Goal: Task Accomplishment & Management: Complete application form

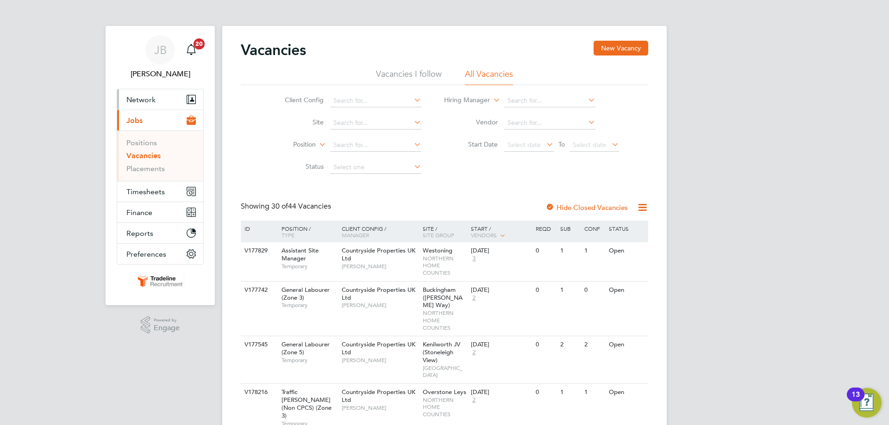
click at [154, 96] on span "Network" at bounding box center [140, 99] width 29 height 9
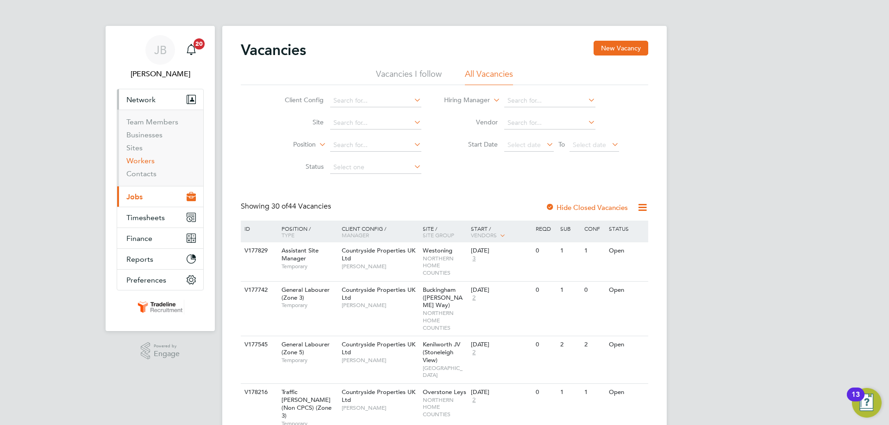
click at [147, 161] on link "Workers" at bounding box center [140, 160] width 28 height 9
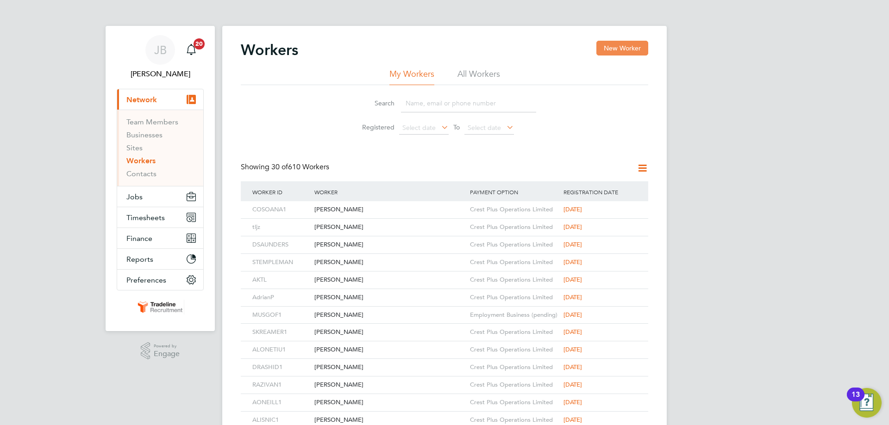
click at [615, 50] on button "New Worker" at bounding box center [622, 48] width 52 height 15
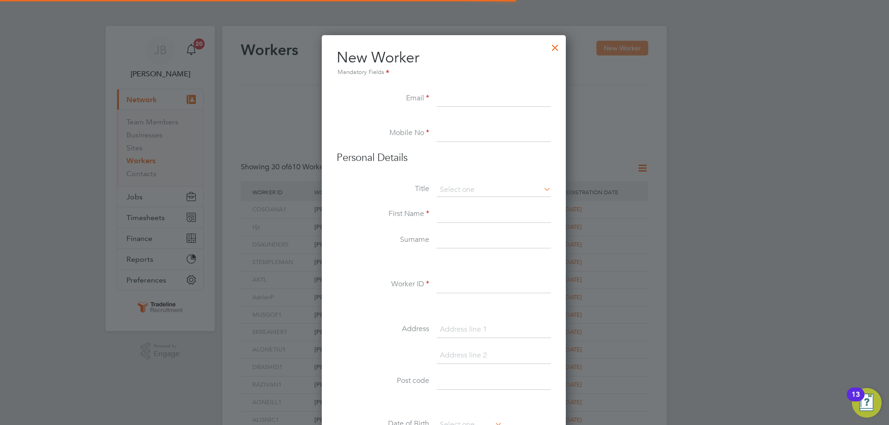
scroll to position [788, 245]
click at [455, 91] on input at bounding box center [493, 99] width 114 height 17
paste input "[EMAIL_ADDRESS][DOMAIN_NAME]"
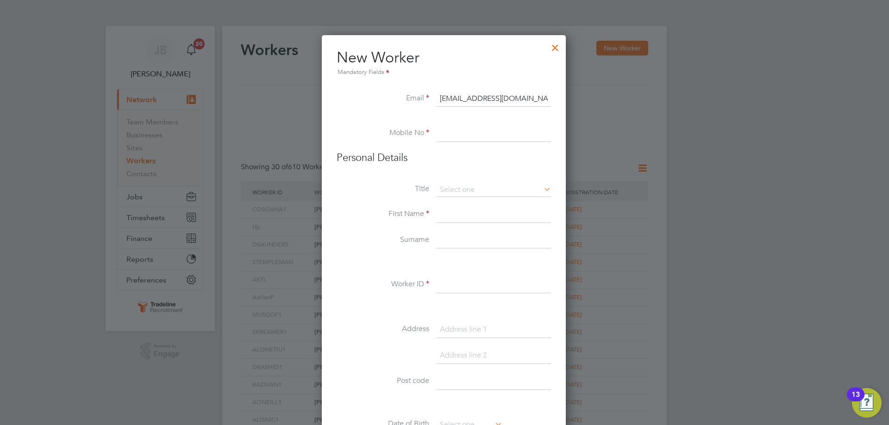
type input "[EMAIL_ADDRESS][DOMAIN_NAME]"
click at [451, 136] on input at bounding box center [493, 133] width 114 height 17
click at [473, 134] on input at bounding box center [493, 133] width 114 height 17
paste input "07575 656626"
type input "07575 656626"
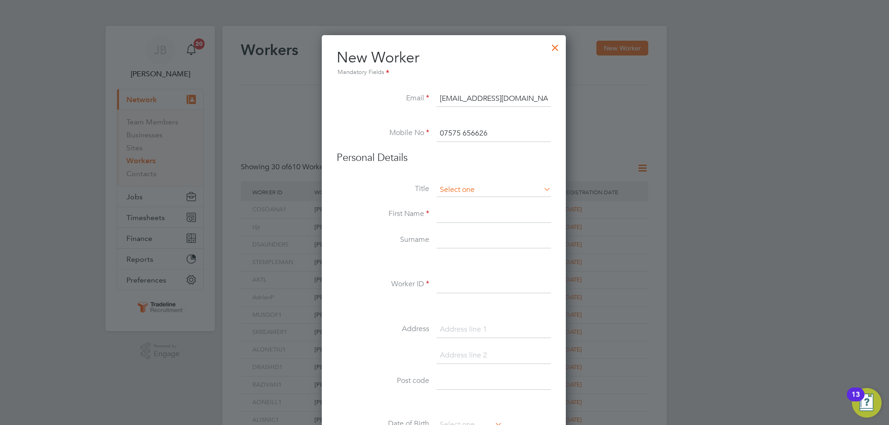
click at [465, 189] on input at bounding box center [493, 190] width 114 height 14
click at [465, 200] on li "Mr" at bounding box center [493, 203] width 115 height 12
type input "Mr"
click at [456, 219] on input at bounding box center [493, 214] width 114 height 17
click at [455, 222] on input at bounding box center [493, 214] width 114 height 17
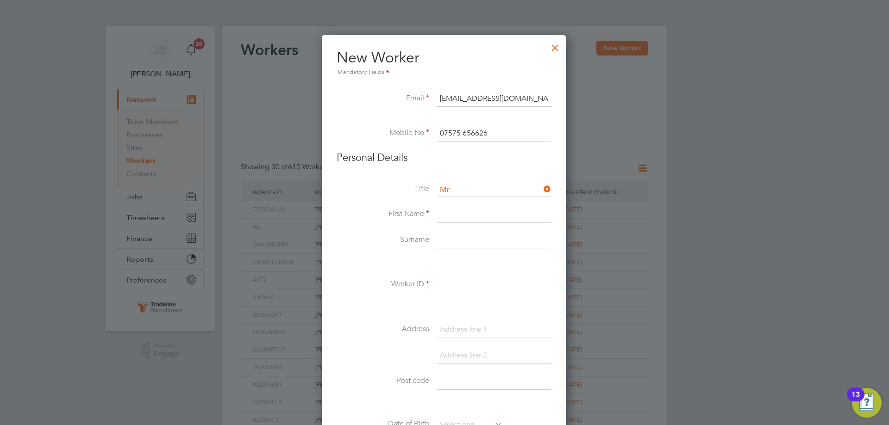
paste input "[PERSON_NAME]"
type input "[PERSON_NAME]"
drag, startPoint x: 455, startPoint y: 235, endPoint x: 450, endPoint y: 240, distance: 6.5
click at [455, 235] on input at bounding box center [493, 240] width 114 height 17
click at [468, 242] on input at bounding box center [493, 240] width 114 height 17
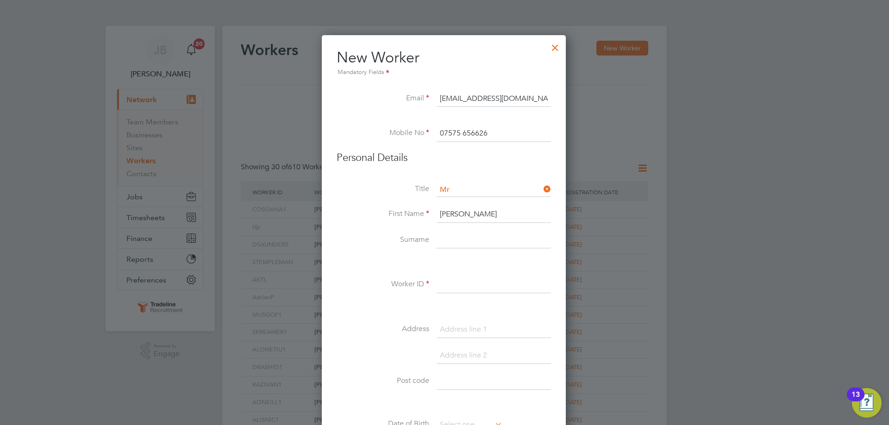
paste input "Petroman"
type input "Petroman"
click at [456, 290] on input at bounding box center [493, 285] width 114 height 17
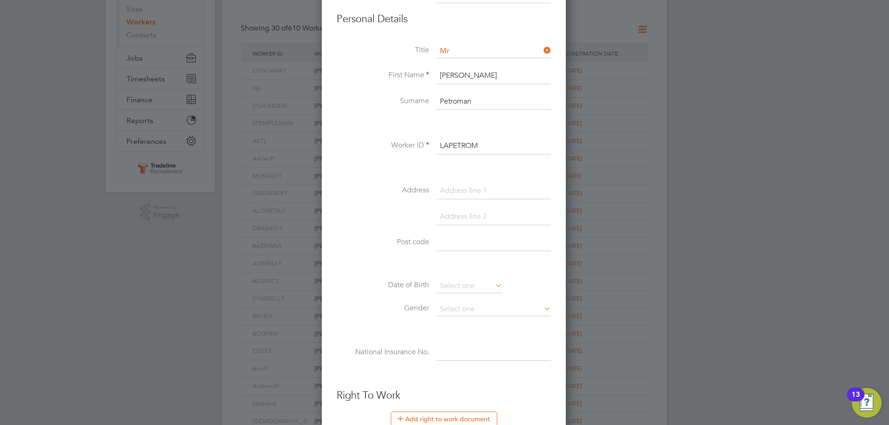
type input "LAPETROM"
click at [483, 191] on input at bounding box center [493, 191] width 114 height 17
paste input "[STREET_ADDRESS]"
type input "[STREET_ADDRESS]"
click at [469, 218] on input at bounding box center [493, 217] width 114 height 17
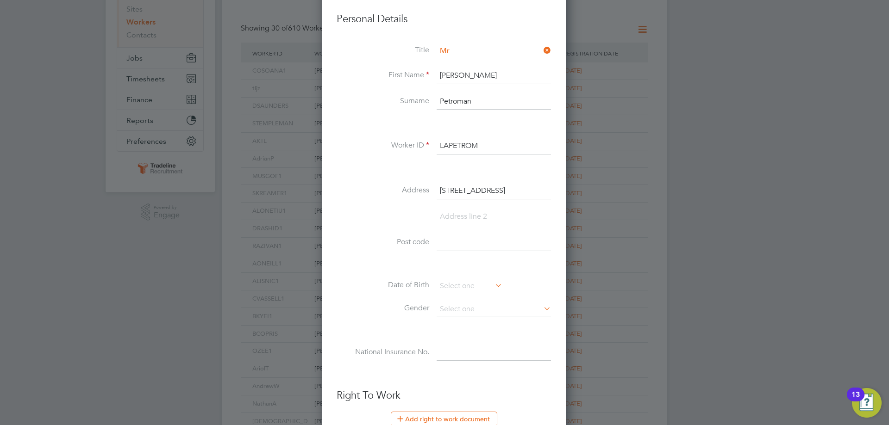
paste input "Kettering"
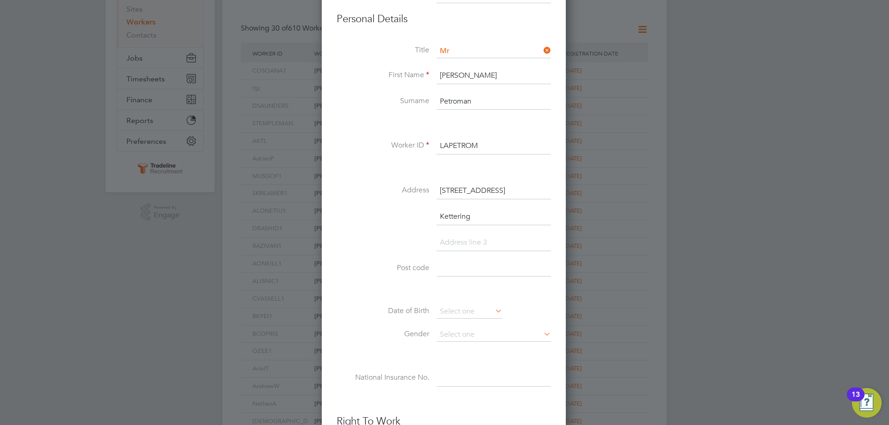
scroll to position [813, 245]
type input "Kettering"
click at [470, 241] on input at bounding box center [493, 243] width 114 height 17
type input "[GEOGRAPHIC_DATA]"
click at [445, 264] on input at bounding box center [493, 269] width 114 height 17
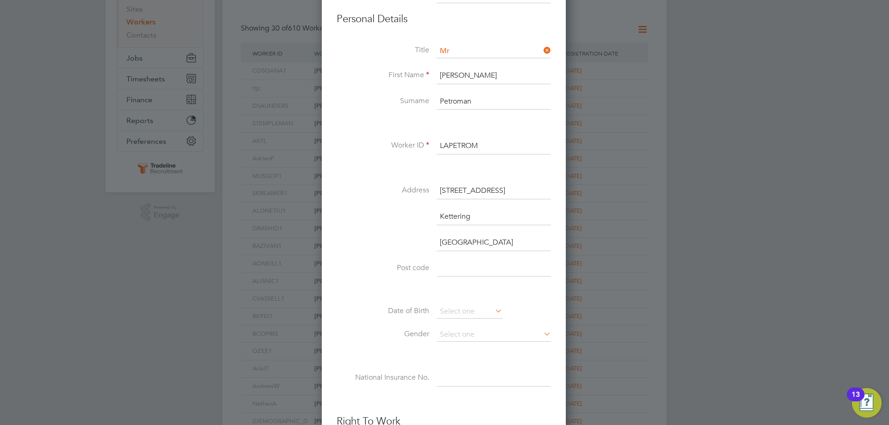
paste input "NN16 8PD"
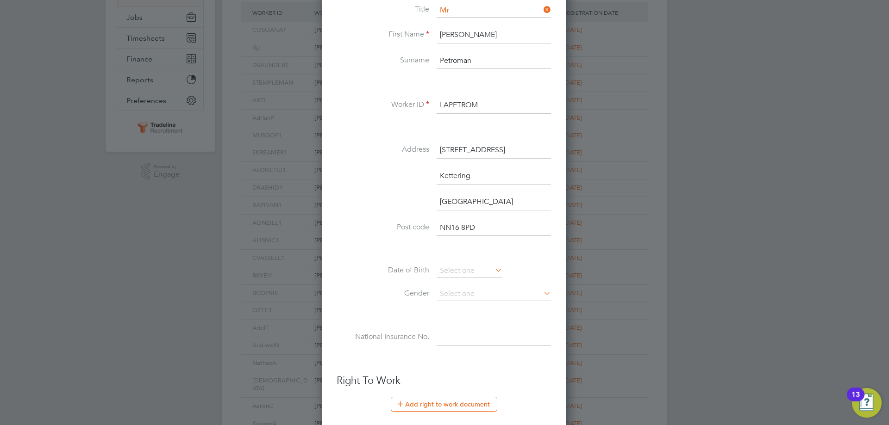
scroll to position [231, 0]
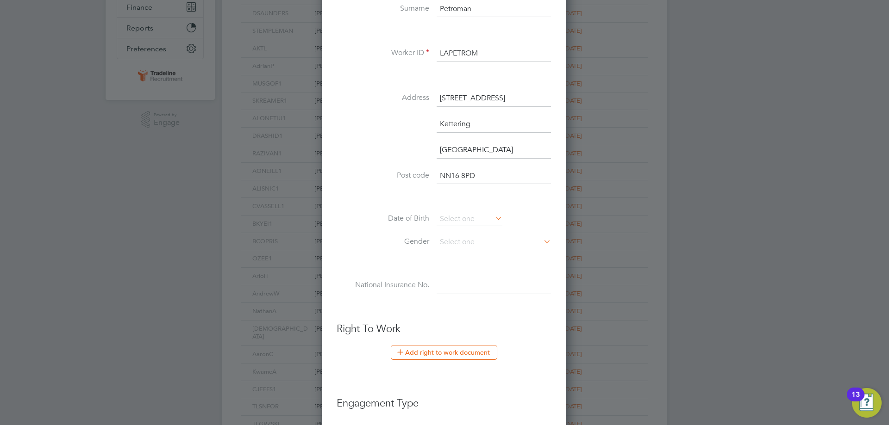
type input "NN16 8PD"
click at [472, 218] on input at bounding box center [469, 219] width 66 height 14
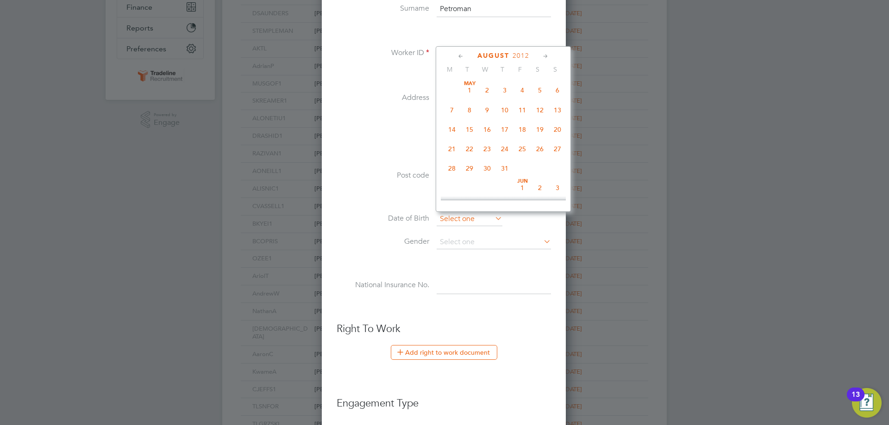
scroll to position [300, 0]
click at [525, 54] on span "2012" at bounding box center [520, 56] width 17 height 8
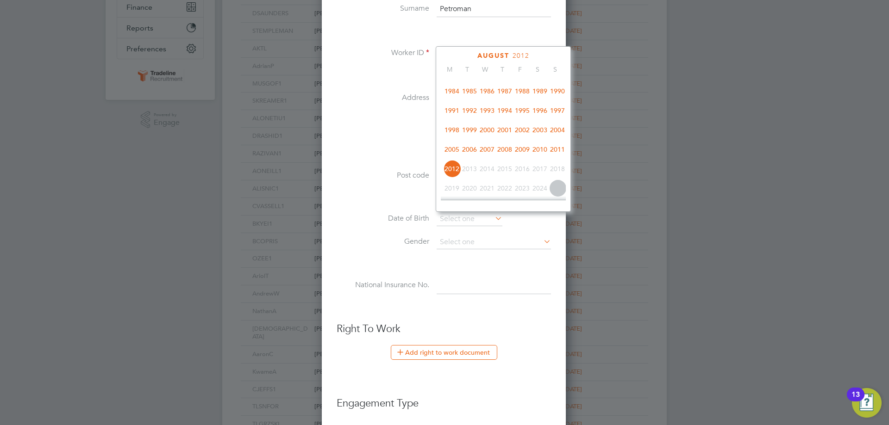
scroll to position [199, 0]
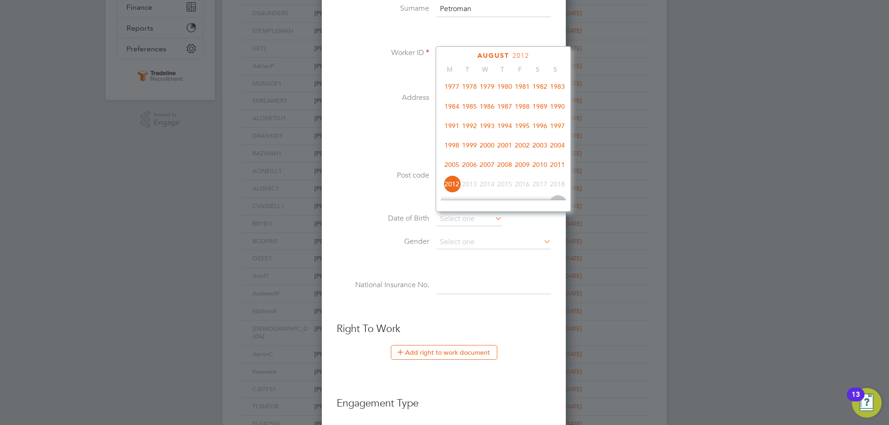
click at [562, 109] on span "1990" at bounding box center [557, 107] width 18 height 18
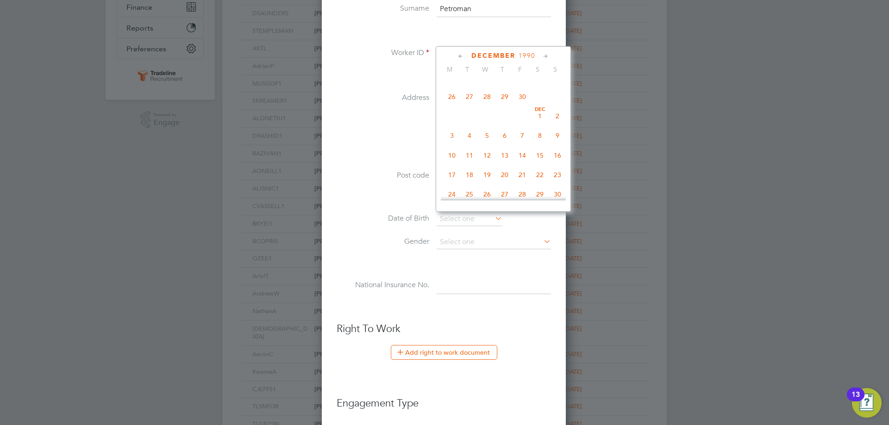
scroll to position [721, 0]
click at [452, 120] on span "10" at bounding box center [452, 112] width 18 height 18
type input "[DATE]"
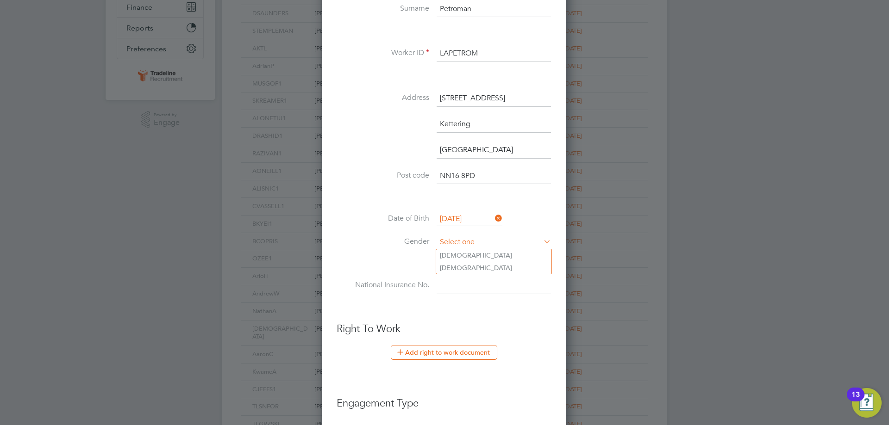
click at [472, 240] on input at bounding box center [493, 243] width 114 height 14
click at [474, 248] on input at bounding box center [493, 243] width 114 height 14
click at [474, 252] on li "[DEMOGRAPHIC_DATA]" at bounding box center [493, 255] width 115 height 12
type input "[DEMOGRAPHIC_DATA]"
click at [471, 280] on input at bounding box center [493, 286] width 114 height 17
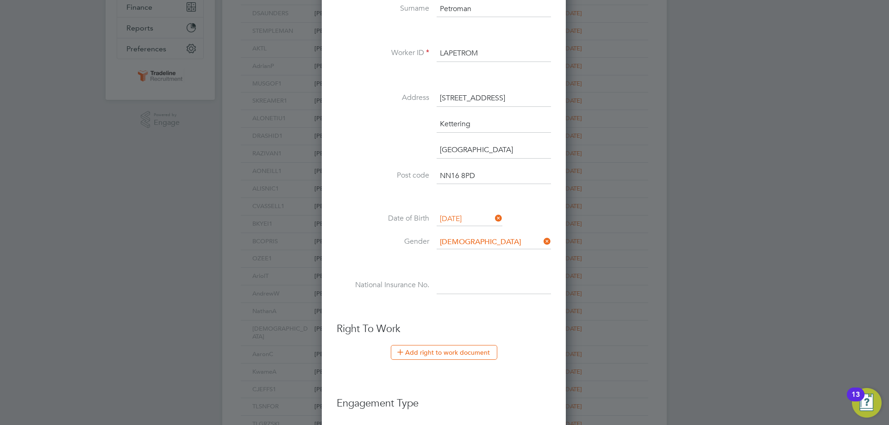
paste input "SS953540A"
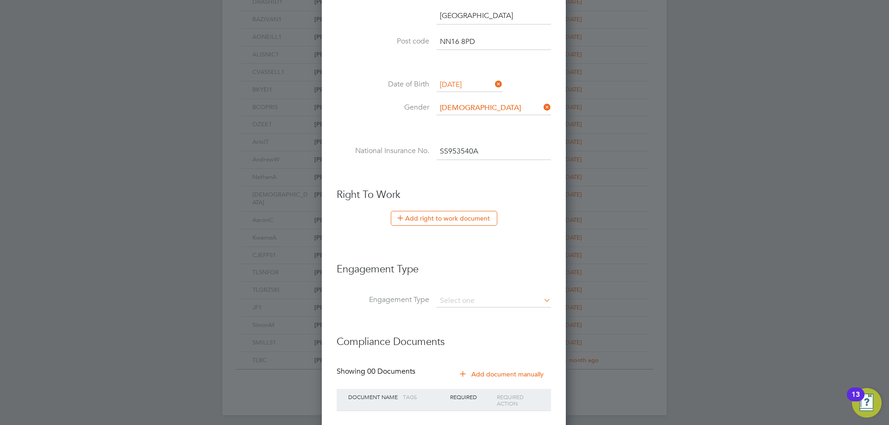
scroll to position [370, 0]
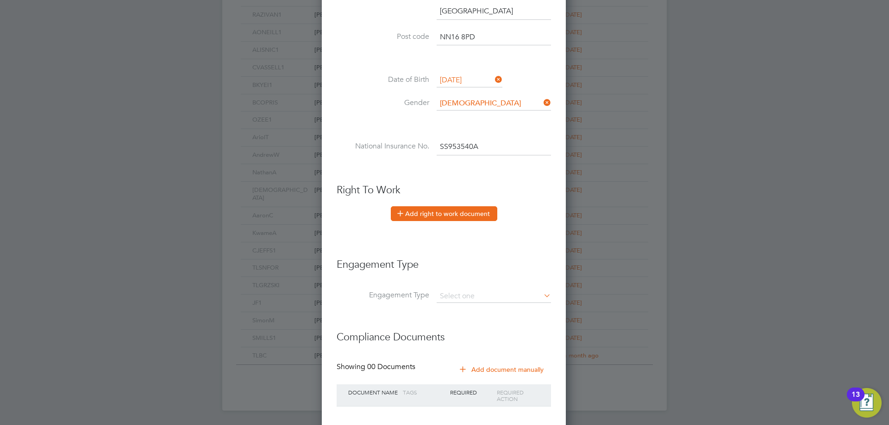
type input "SS 95 35 40 A"
click at [467, 213] on button "Add right to work document" at bounding box center [444, 213] width 106 height 15
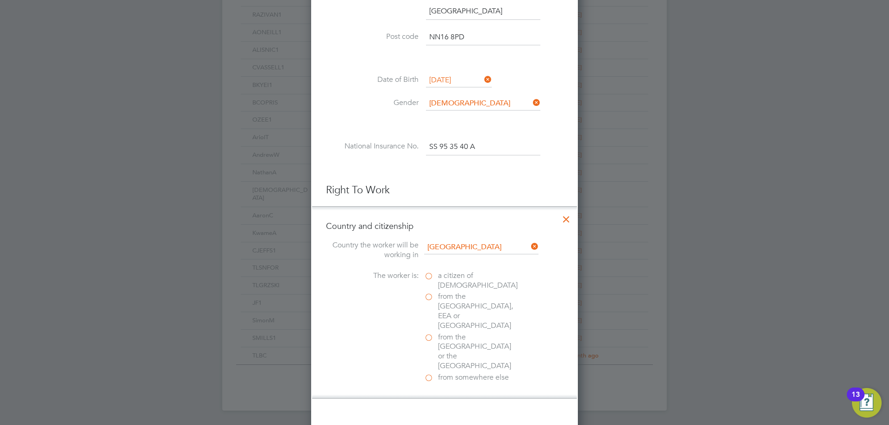
click at [359, 178] on ul "New Worker Mandatory Fields Email [EMAIL_ADDRESS][DOMAIN_NAME] Mobile No [PHONE…" at bounding box center [444, 153] width 237 height 950
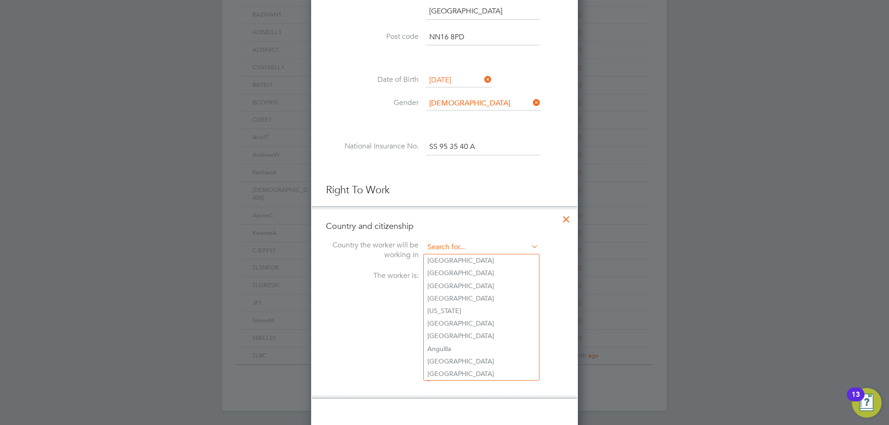
click at [481, 252] on input at bounding box center [481, 248] width 114 height 14
type input "[GEOGRAPHIC_DATA]"
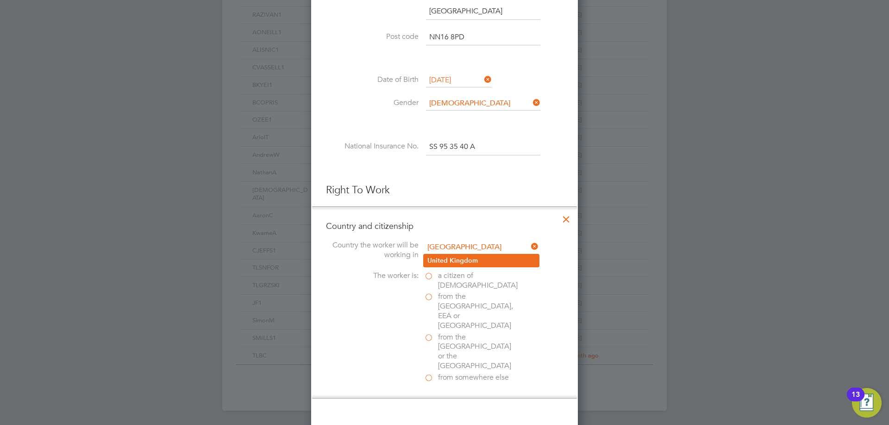
click at [475, 259] on b "Kingdom" at bounding box center [463, 261] width 28 height 8
click at [477, 299] on span "from the [GEOGRAPHIC_DATA], EEA or [GEOGRAPHIC_DATA]" at bounding box center [477, 311] width 79 height 38
click at [0, 0] on input "from the [GEOGRAPHIC_DATA], EEA or [GEOGRAPHIC_DATA]" at bounding box center [0, 0] width 0 height 0
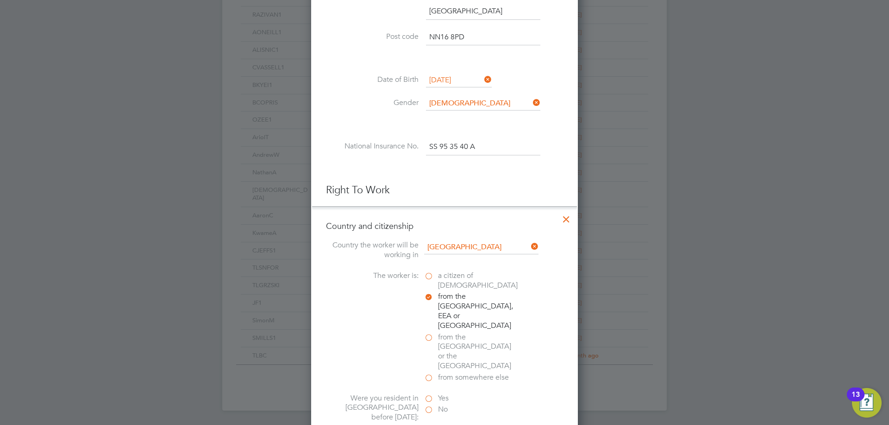
scroll to position [985, 267]
click at [434, 394] on label "Yes" at bounding box center [470, 399] width 93 height 10
click at [0, 0] on input "Yes" at bounding box center [0, 0] width 0 height 0
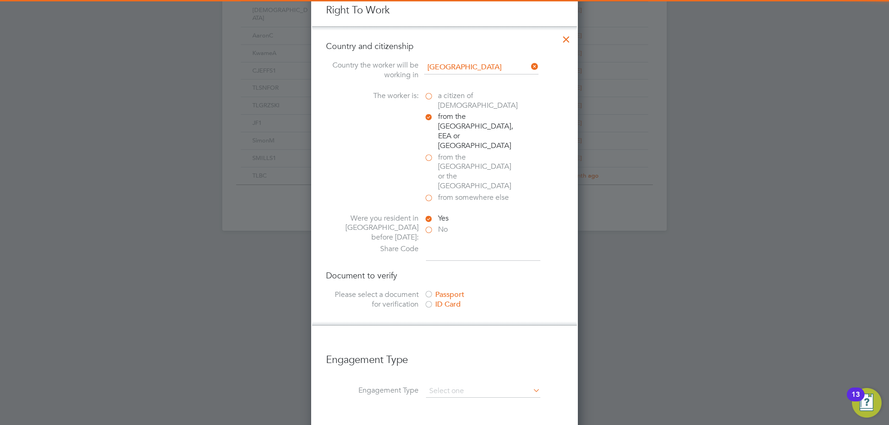
scroll to position [555, 0]
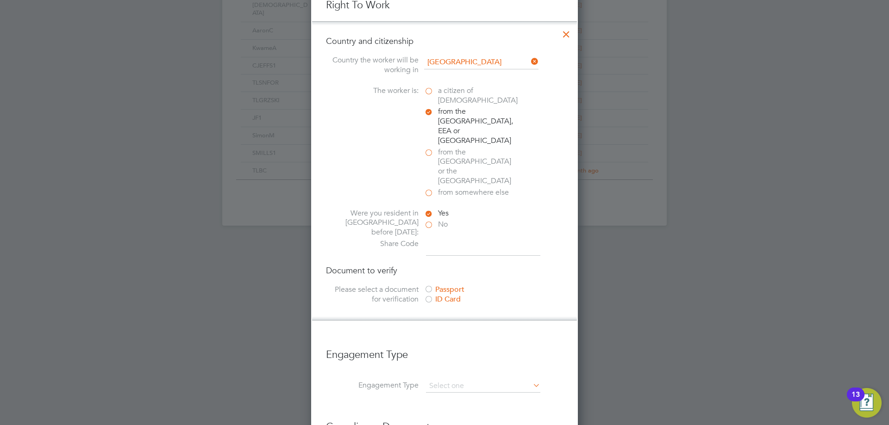
click at [452, 239] on input at bounding box center [483, 247] width 114 height 17
paste input "W8A CHL YE3"
type input "W8A CHL YE3"
click at [442, 285] on div "Passport" at bounding box center [493, 290] width 139 height 10
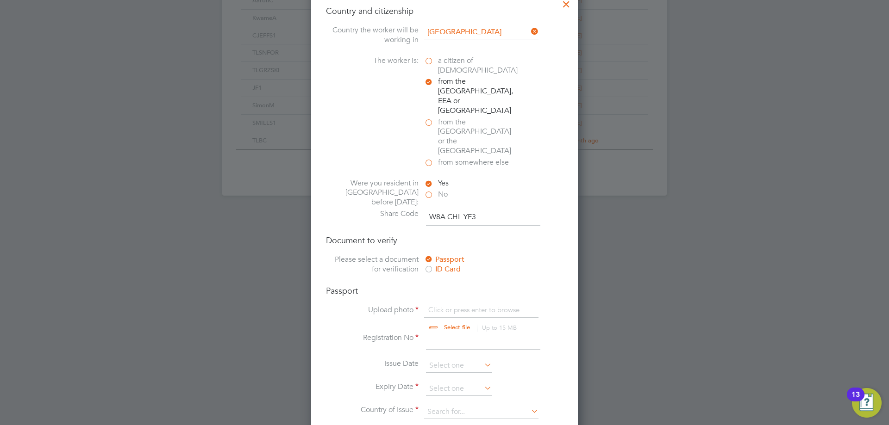
scroll to position [602, 0]
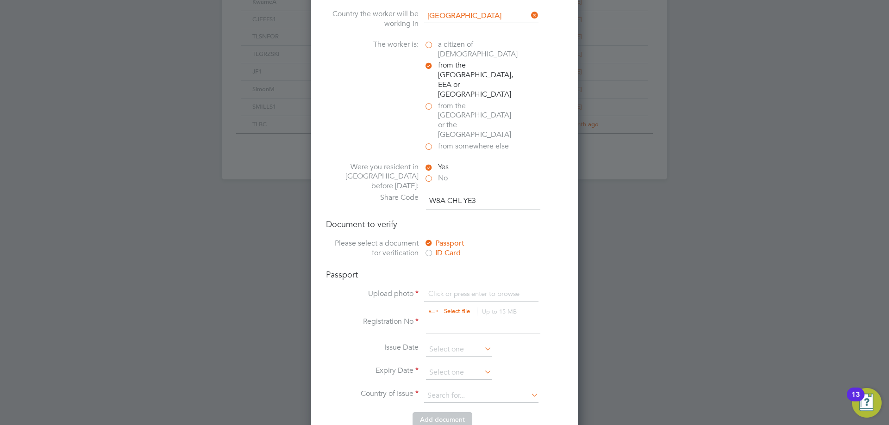
click at [446, 289] on input "file" at bounding box center [465, 303] width 145 height 28
type input "C:\fakepath\PASSPORT.JPG"
click at [456, 317] on input at bounding box center [483, 325] width 114 height 17
type input "060274020"
click at [441, 366] on input at bounding box center [459, 373] width 66 height 14
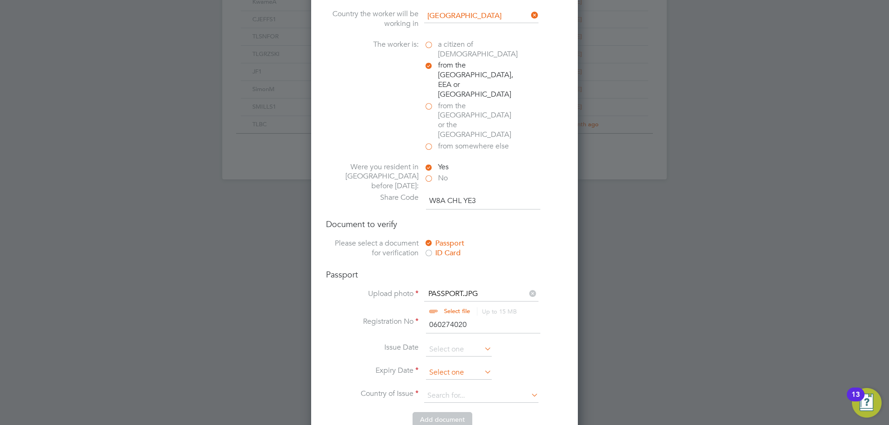
scroll to position [320, 0]
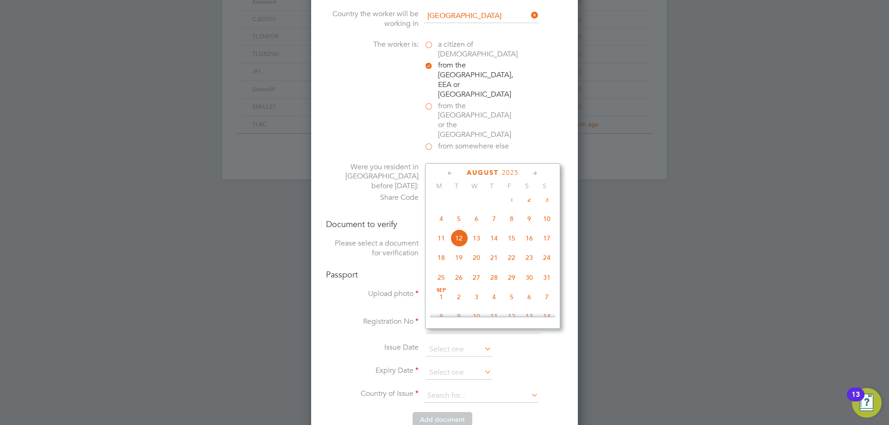
click at [511, 174] on span "2025" at bounding box center [510, 173] width 17 height 8
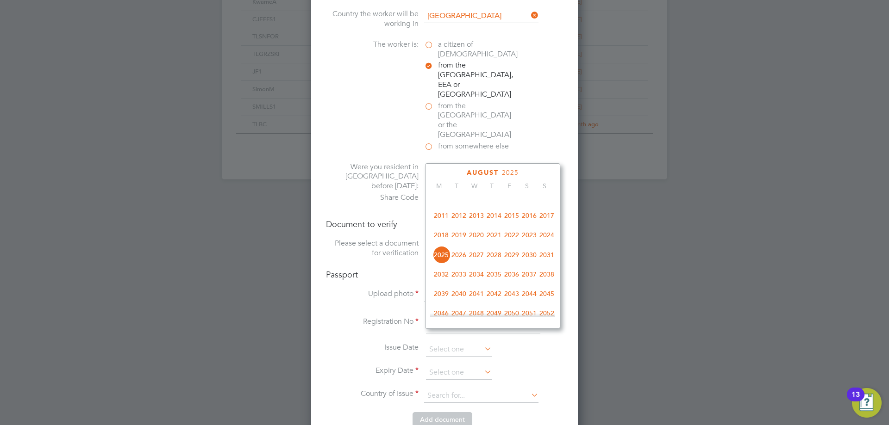
click at [354, 343] on li "Issue Date" at bounding box center [444, 354] width 237 height 23
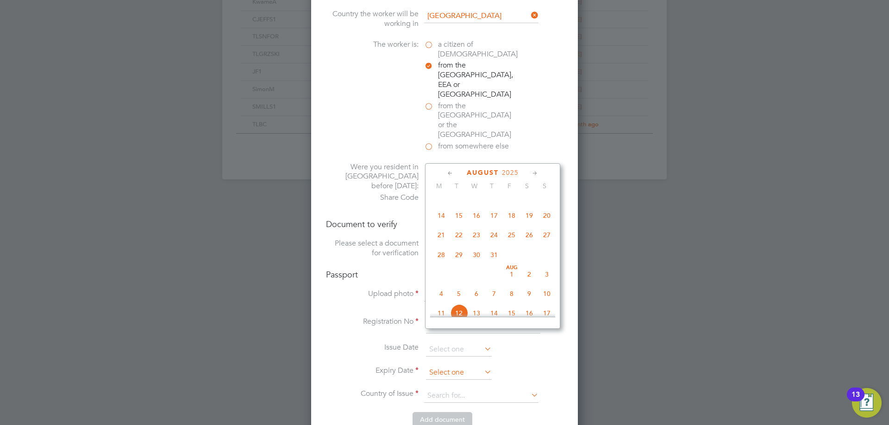
click at [460, 366] on input at bounding box center [459, 373] width 66 height 14
click at [510, 172] on span "2025" at bounding box center [510, 173] width 17 height 8
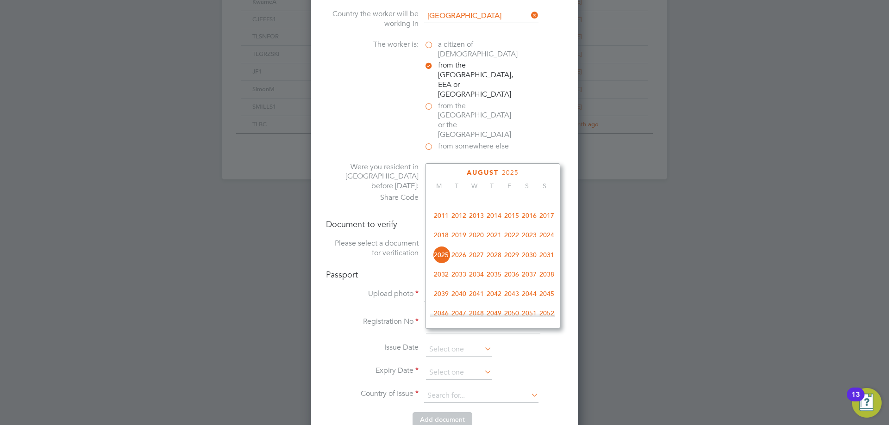
scroll to position [199, 0]
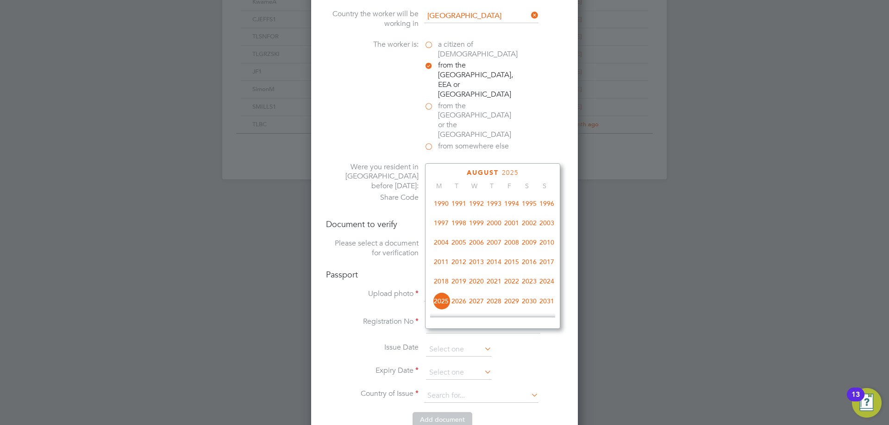
click at [440, 207] on span "1990" at bounding box center [441, 204] width 18 height 18
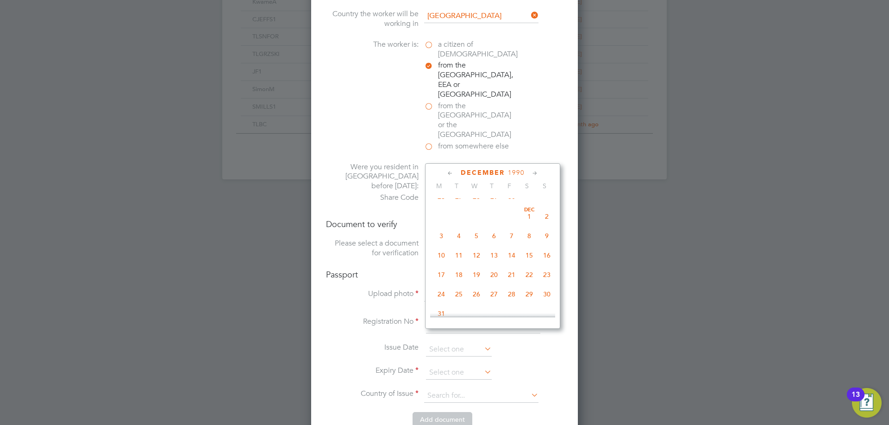
scroll to position [740, 0]
click at [441, 218] on span "10" at bounding box center [441, 209] width 18 height 18
type input "[DATE]"
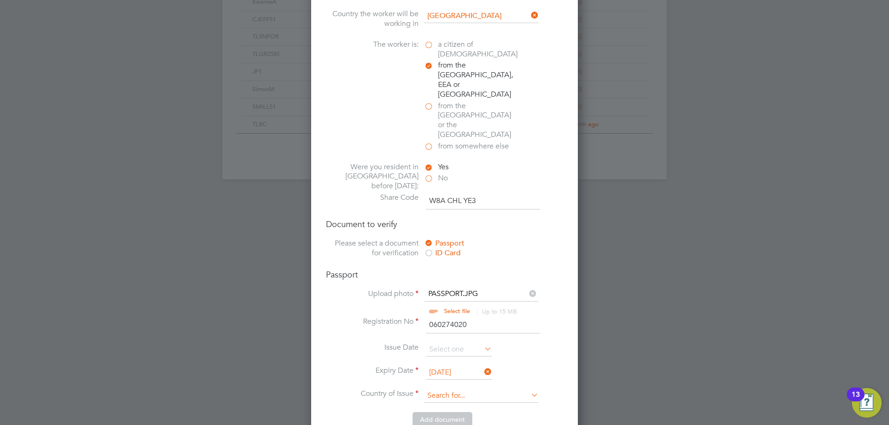
click at [453, 389] on input at bounding box center [481, 396] width 114 height 14
click at [463, 372] on li "Rom ania" at bounding box center [481, 373] width 115 height 12
type input "[GEOGRAPHIC_DATA]"
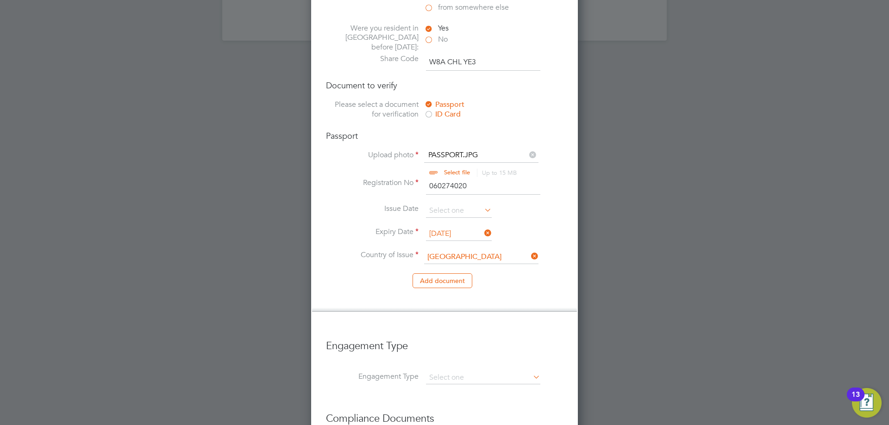
click at [501, 250] on li "Country of Issue [GEOGRAPHIC_DATA]" at bounding box center [444, 261] width 237 height 23
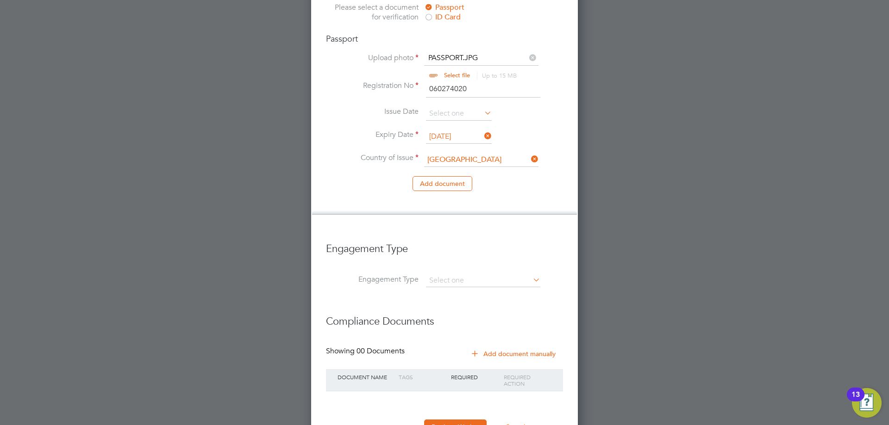
scroll to position [838, 0]
click at [490, 274] on input at bounding box center [483, 280] width 114 height 13
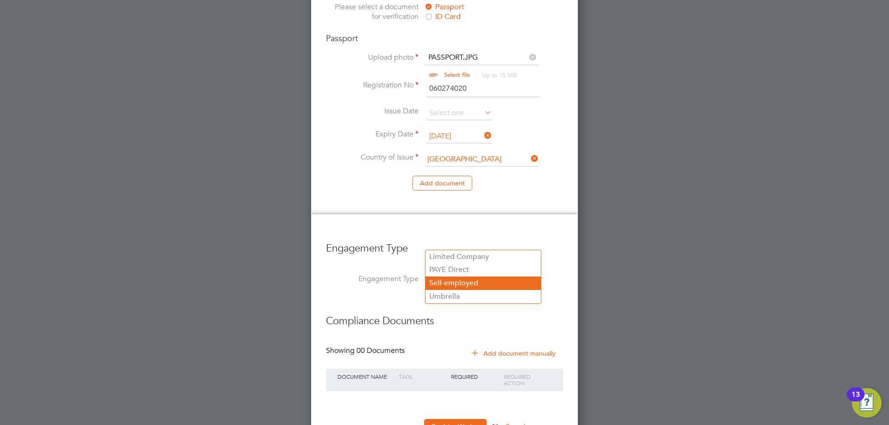
click at [454, 280] on li "Self-employed" at bounding box center [482, 283] width 115 height 13
type input "Self-employed"
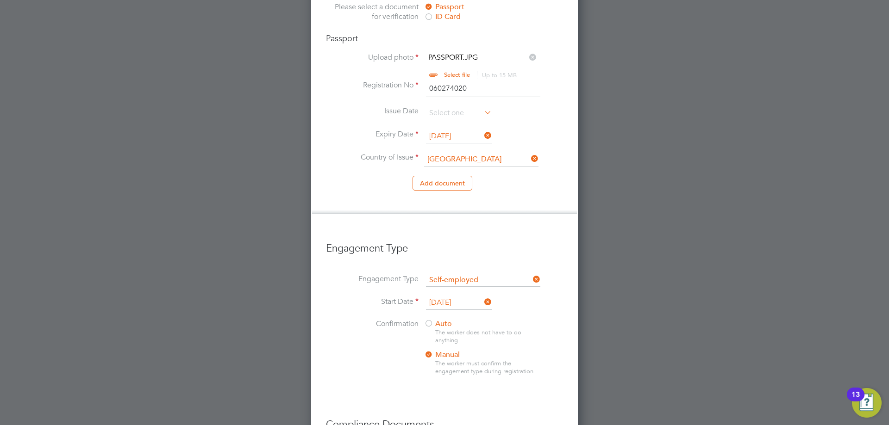
scroll to position [1333, 267]
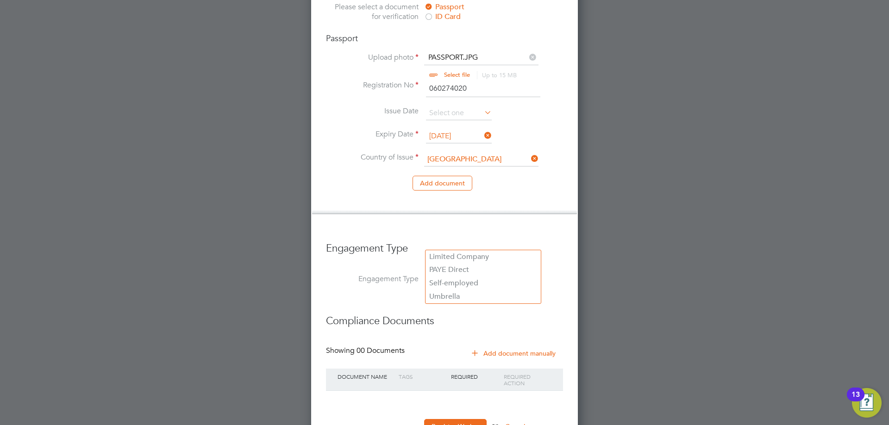
click at [456, 274] on input at bounding box center [483, 280] width 114 height 13
click at [464, 299] on li "Umbrella" at bounding box center [482, 296] width 115 height 13
type input "Umbrella"
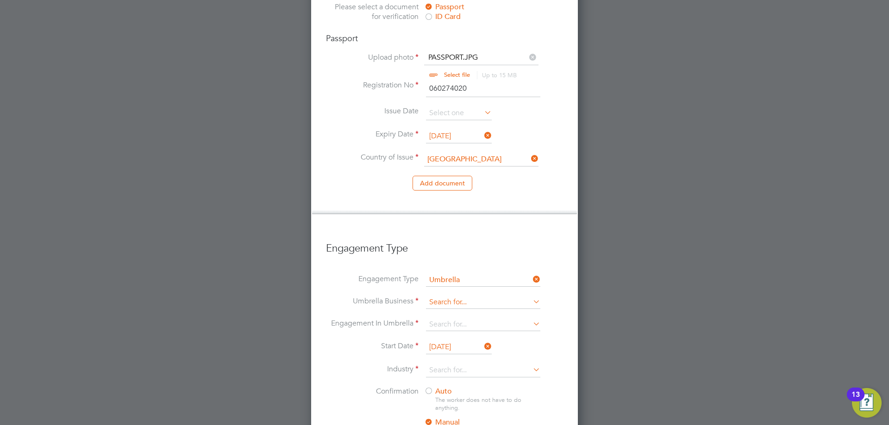
click at [461, 296] on input at bounding box center [483, 302] width 114 height 13
click at [461, 279] on li "Cres t Plus Operations Limited" at bounding box center [482, 279] width 115 height 13
type input "Crest Plus Operations Limited"
click at [456, 318] on input at bounding box center [483, 324] width 114 height 13
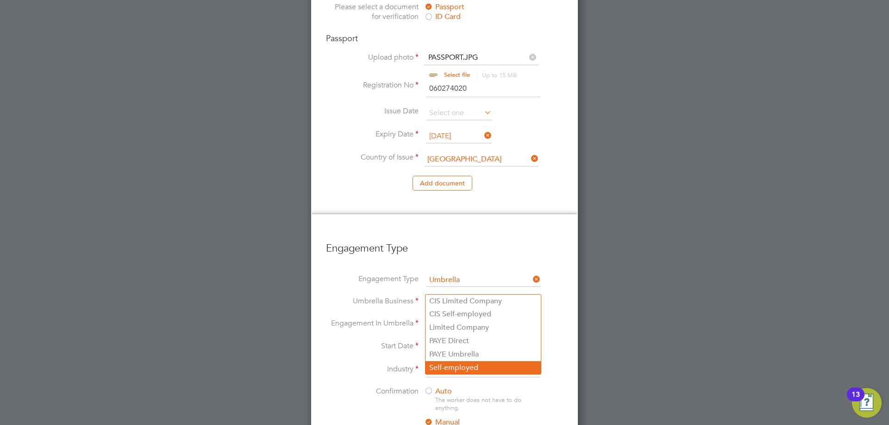
click at [466, 368] on li "Self-employed" at bounding box center [482, 367] width 115 height 13
type input "Self-employed"
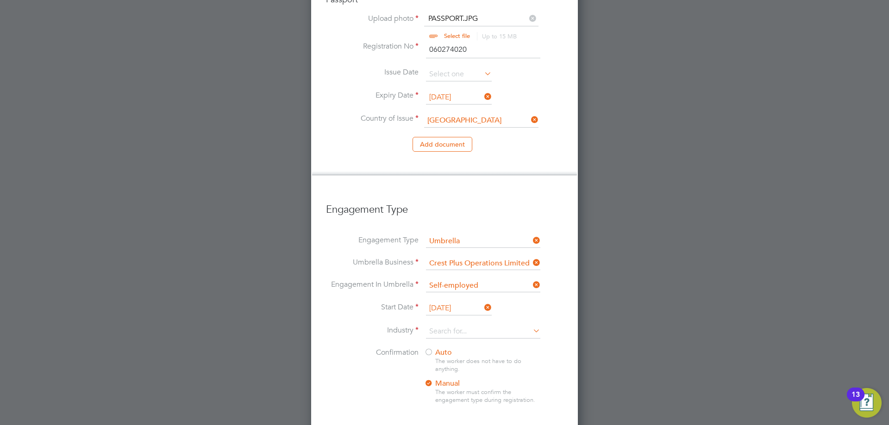
scroll to position [931, 0]
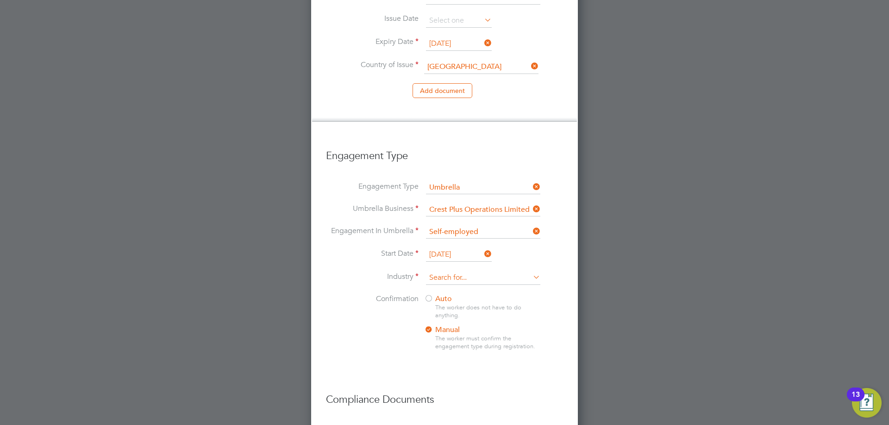
click at [458, 271] on input at bounding box center [483, 278] width 114 height 14
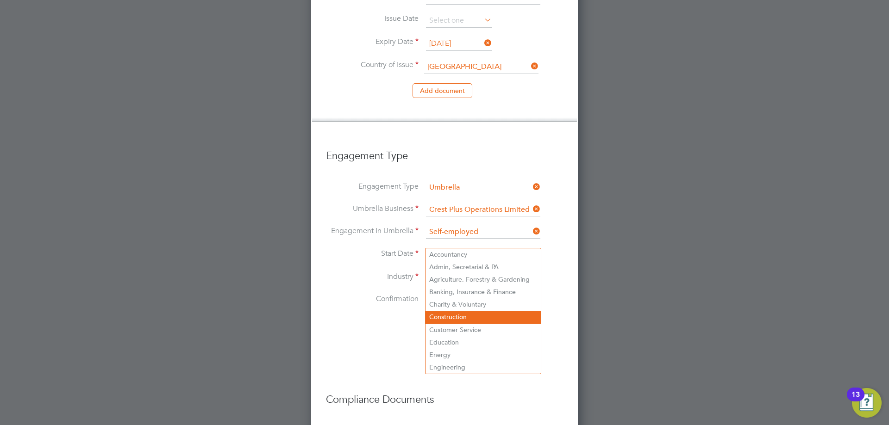
click at [455, 311] on li "Construction" at bounding box center [482, 317] width 115 height 12
type input "Construction"
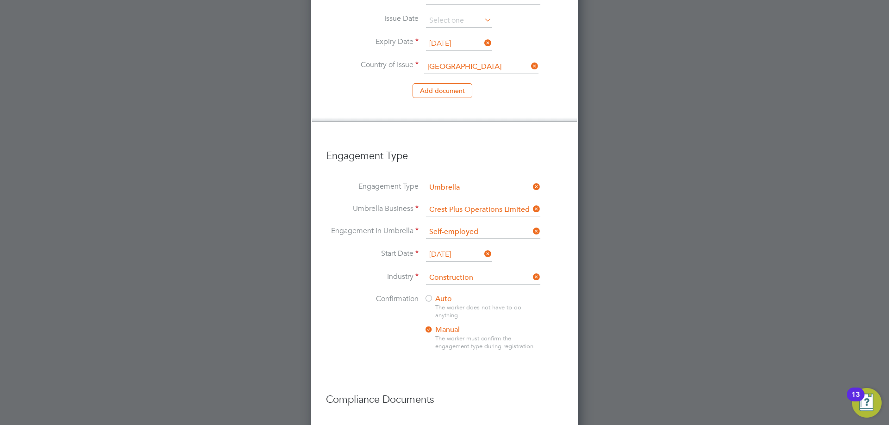
click at [430, 295] on div at bounding box center [428, 299] width 9 height 9
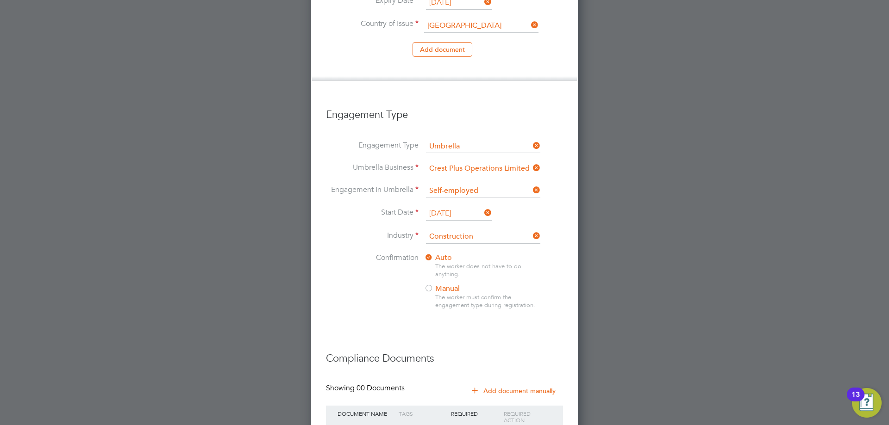
scroll to position [1009, 0]
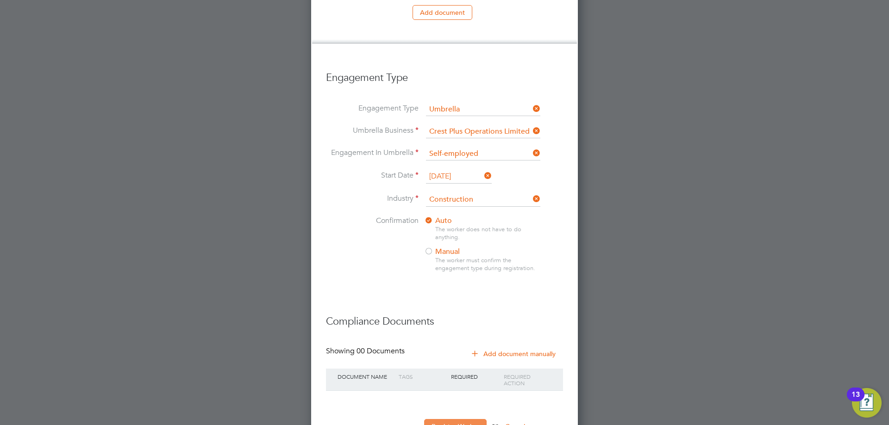
click at [458, 419] on button "Register Worker" at bounding box center [455, 426] width 62 height 15
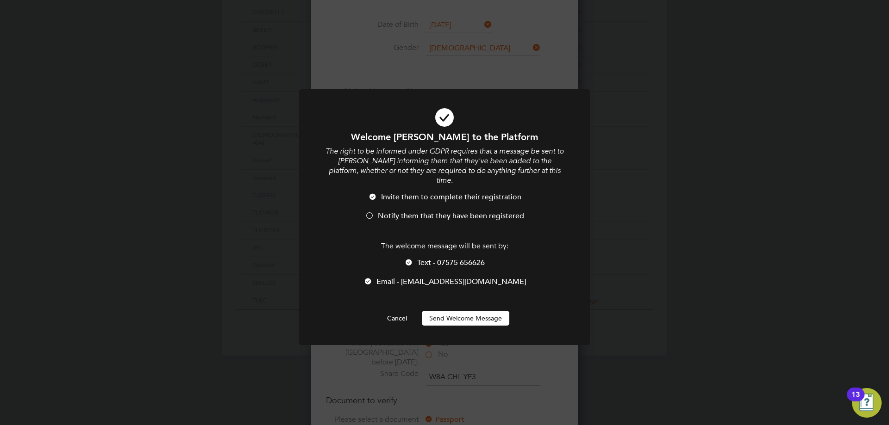
click at [399, 212] on span "Notify them that they have been registered" at bounding box center [451, 216] width 146 height 9
click at [475, 311] on button "Send Welcome Message" at bounding box center [465, 318] width 87 height 15
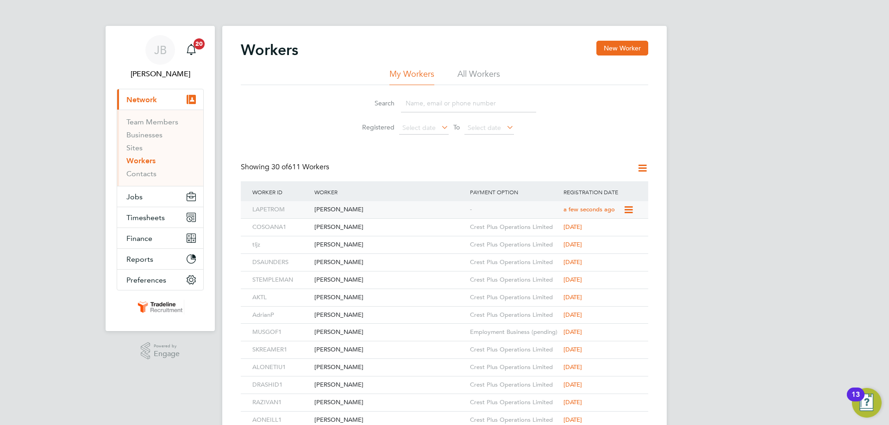
click at [446, 212] on div "[PERSON_NAME]" at bounding box center [390, 209] width 156 height 17
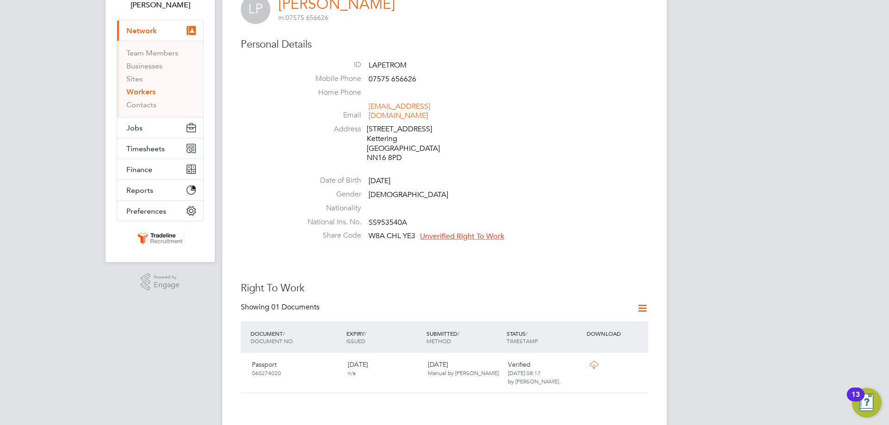
scroll to position [185, 0]
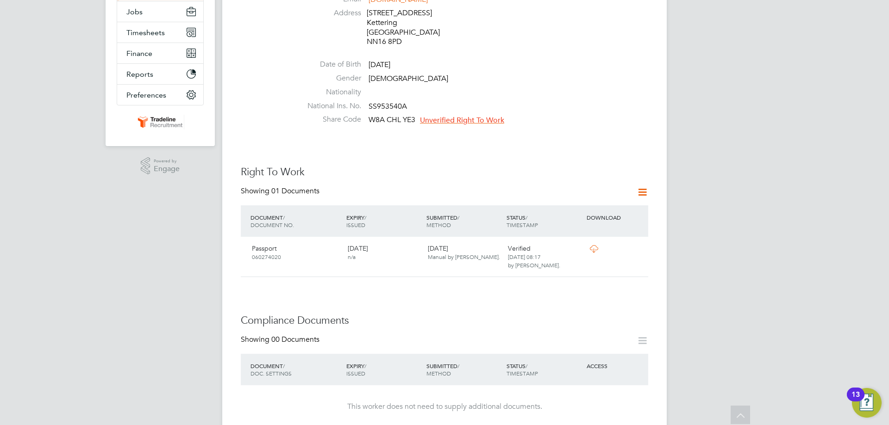
click at [471, 116] on span "Unverified Right To Work" at bounding box center [462, 120] width 84 height 9
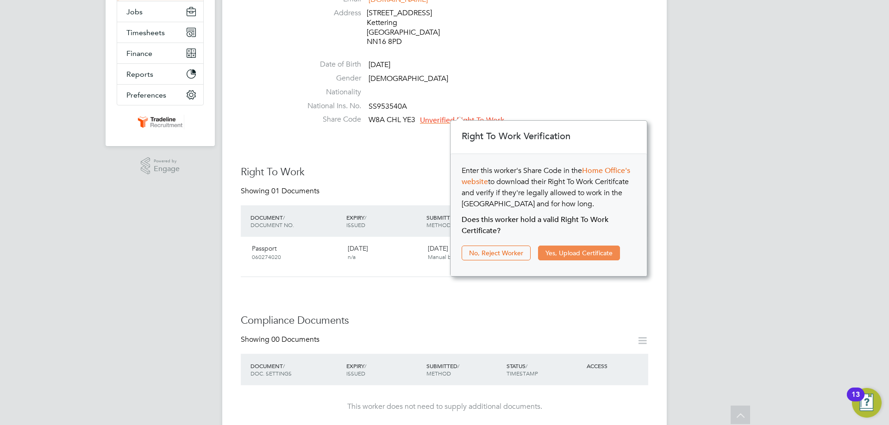
click at [558, 252] on button "Yes, Upload Certificate" at bounding box center [579, 253] width 82 height 15
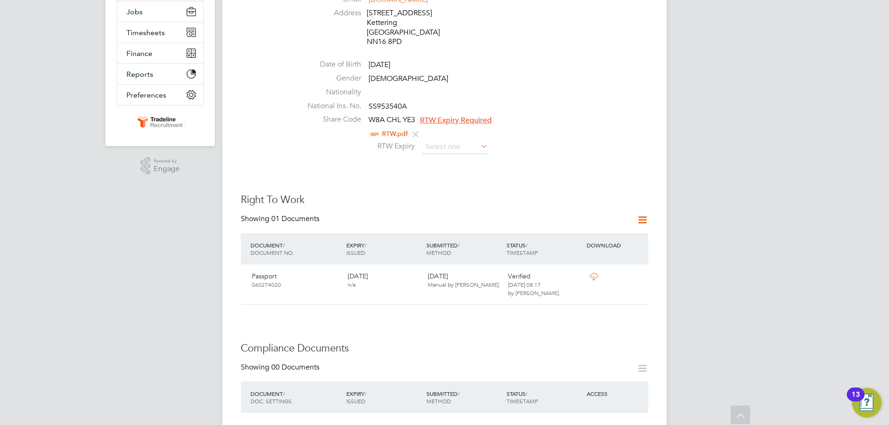
click at [455, 130] on div "RTW.pdf" at bounding box center [472, 135] width 352 height 12
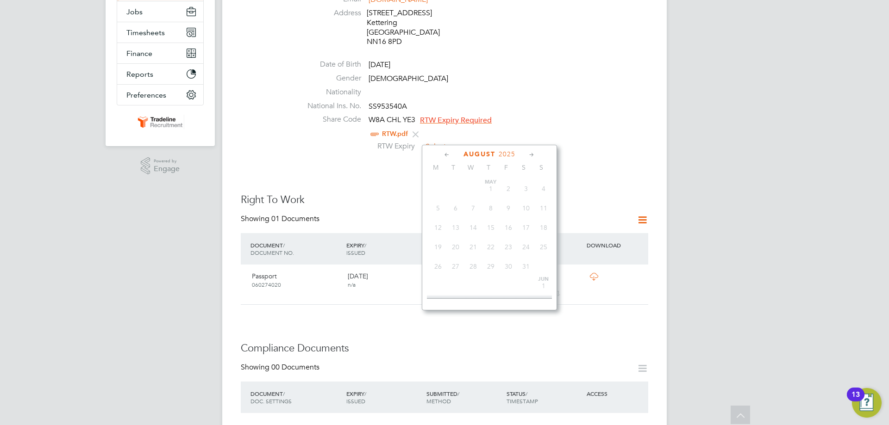
click at [455, 140] on input at bounding box center [455, 147] width 66 height 14
click at [499, 154] on span "2025" at bounding box center [507, 154] width 17 height 8
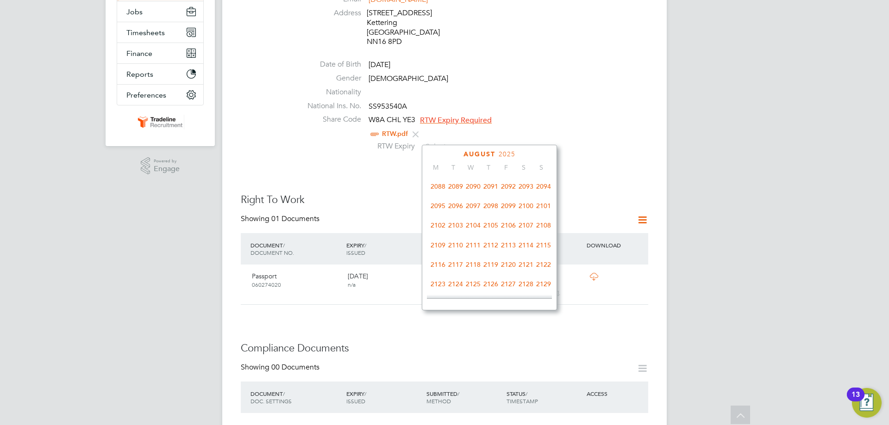
scroll to position [477, 0]
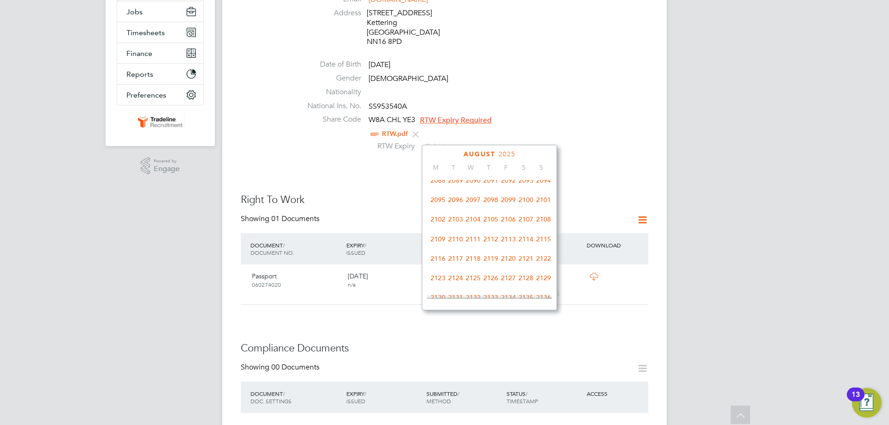
click at [530, 209] on span "2100" at bounding box center [526, 200] width 18 height 18
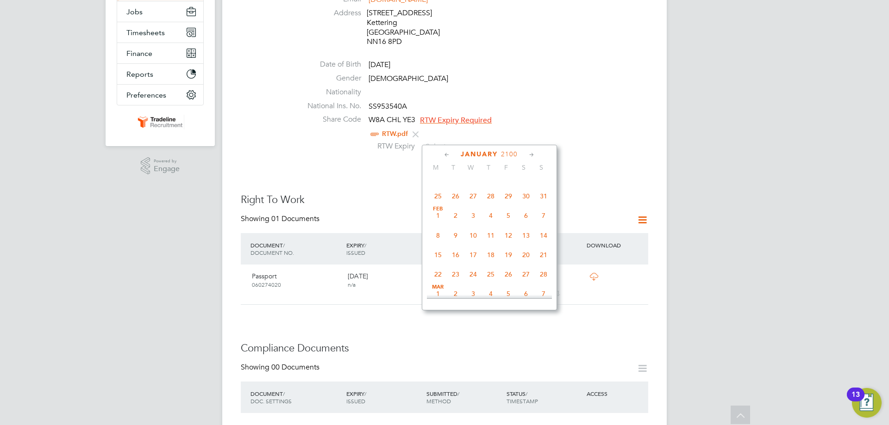
scroll to position [100, 0]
click at [506, 182] on span "Jan" at bounding box center [508, 179] width 18 height 5
type input "01 Jan 2100"
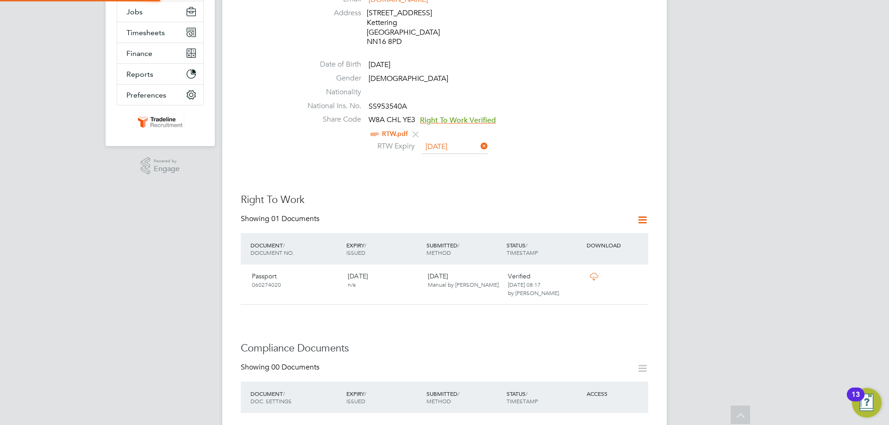
scroll to position [10, 75]
click at [610, 143] on div "RTW Expiry 01 Jan 2100" at bounding box center [472, 147] width 352 height 14
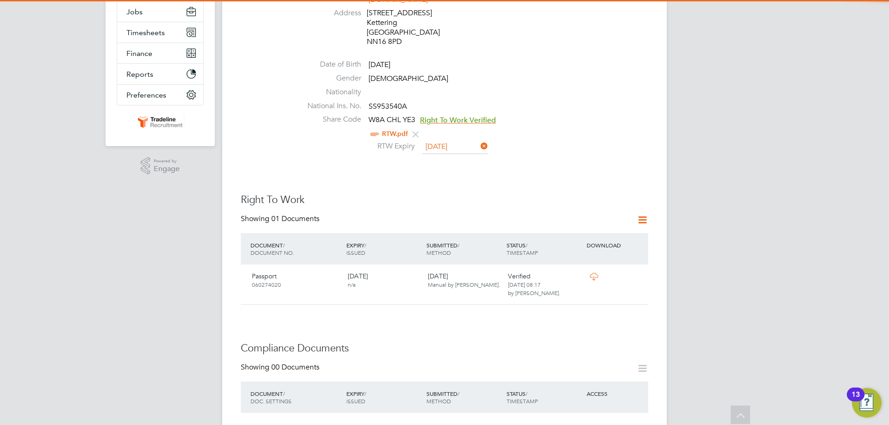
scroll to position [417, 0]
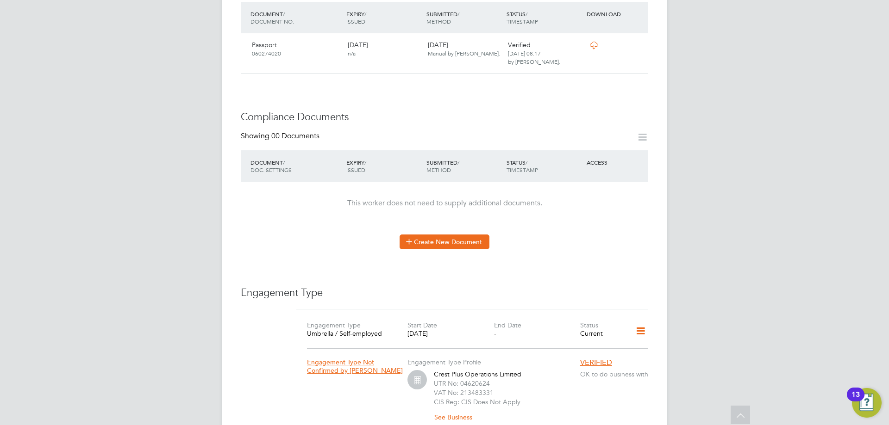
click at [447, 235] on button "Create New Document" at bounding box center [444, 242] width 90 height 15
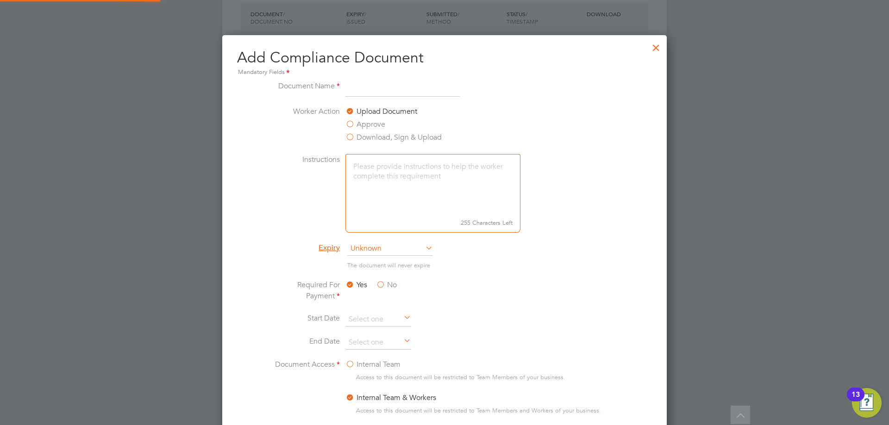
scroll to position [486, 445]
click at [431, 89] on input at bounding box center [402, 89] width 114 height 17
type input "CPCS"
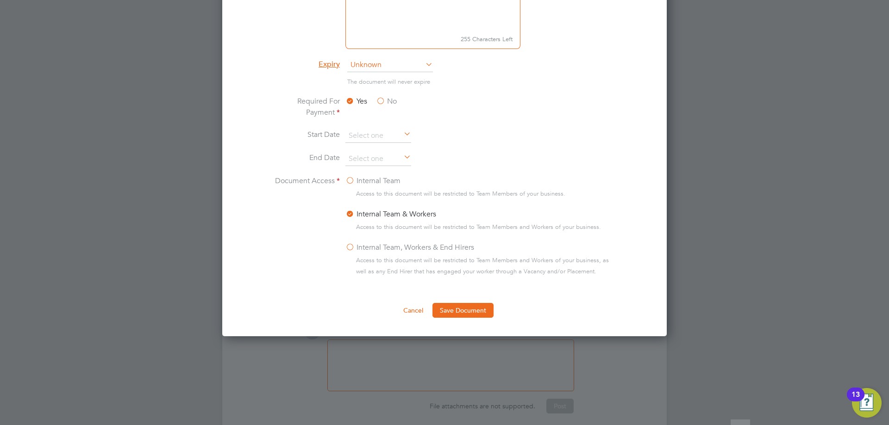
scroll to position [602, 0]
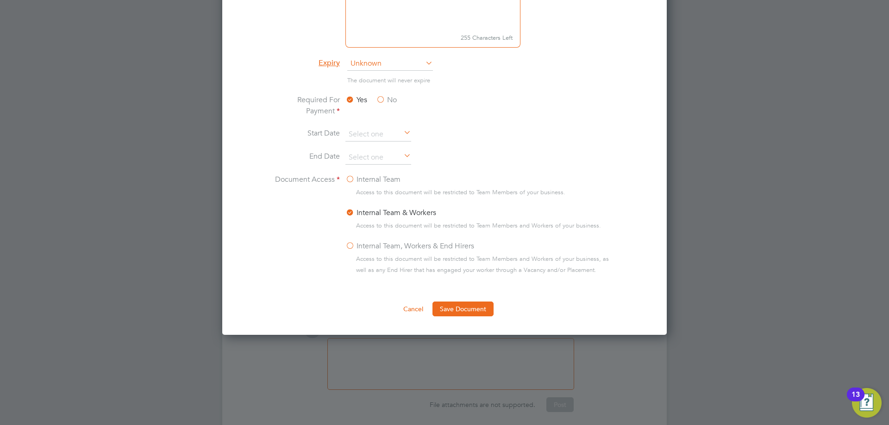
click at [383, 72] on li "Expiry Unknown" at bounding box center [444, 68] width 348 height 23
click at [383, 70] on span "Unknown" at bounding box center [390, 64] width 86 height 14
click at [398, 126] on li "Specific date" at bounding box center [390, 125] width 87 height 12
click at [382, 158] on input at bounding box center [378, 158] width 66 height 14
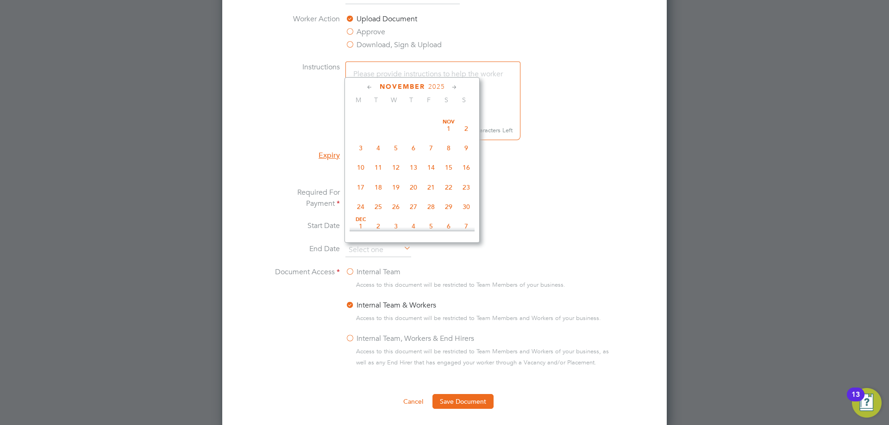
scroll to position [701, 0]
click at [432, 92] on div "December 2025 M T W T F S S May 1 2 3 4 5 6 7 8 9 10 11 12 13 14 15 16 17 18 19…" at bounding box center [411, 160] width 135 height 166
click at [435, 87] on span "2025" at bounding box center [435, 87] width 17 height 8
click at [450, 172] on span "2030" at bounding box center [449, 169] width 18 height 18
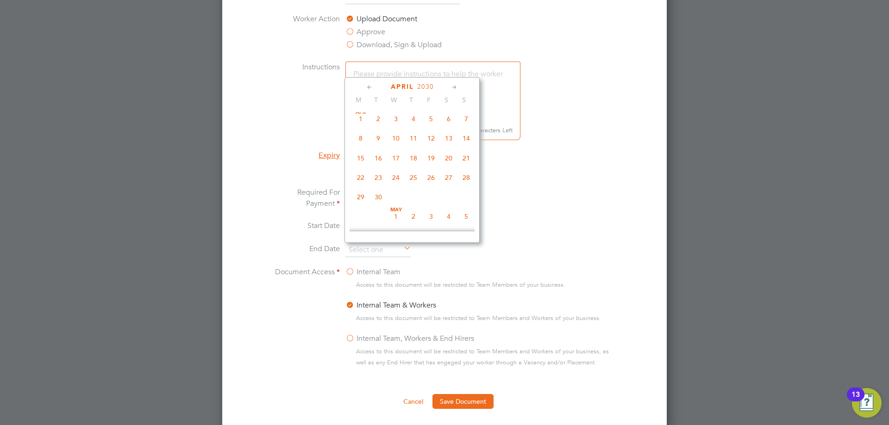
scroll to position [107, 0]
click at [411, 188] on span "28" at bounding box center [414, 190] width 18 height 18
type input "28 Feb 2030"
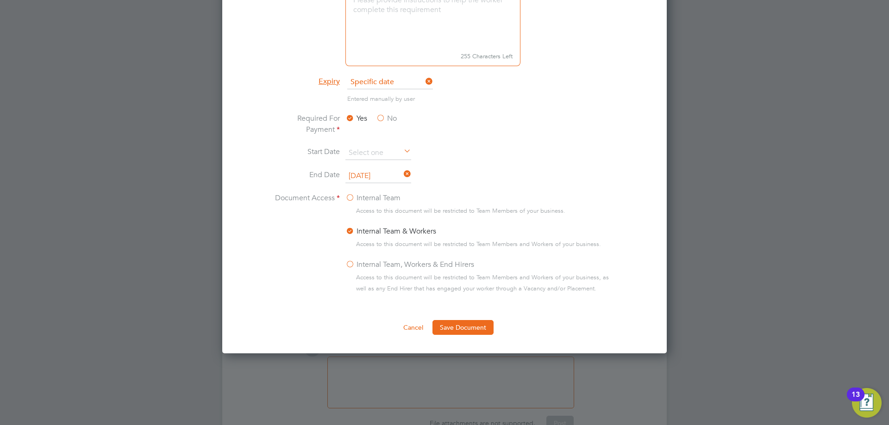
scroll to position [625, 0]
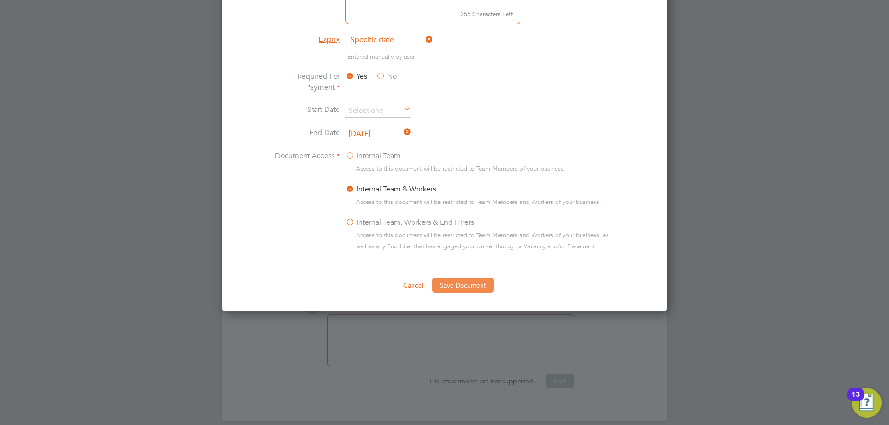
click at [462, 284] on button "Save Document" at bounding box center [462, 285] width 61 height 15
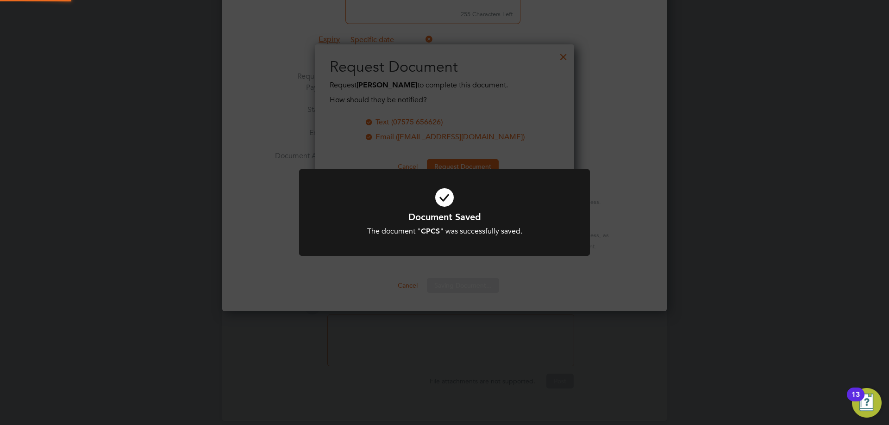
scroll to position [149, 260]
click at [438, 201] on icon at bounding box center [444, 198] width 241 height 36
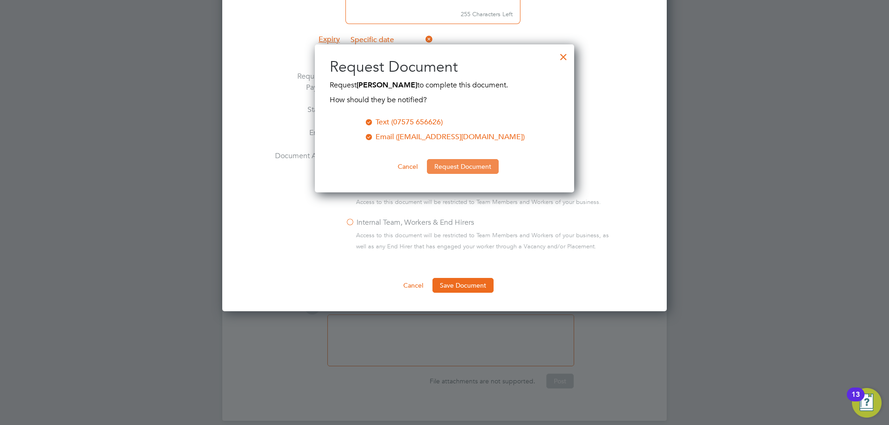
click at [445, 171] on button "Request Document" at bounding box center [463, 166] width 72 height 15
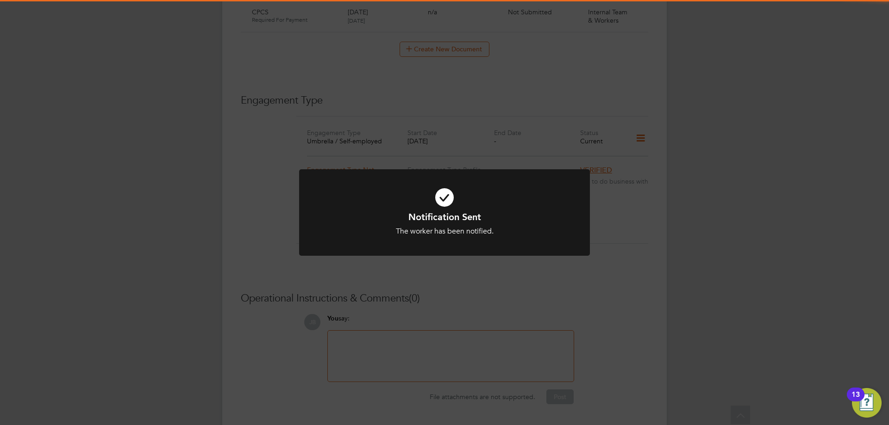
scroll to position [0, 0]
click at [445, 192] on icon at bounding box center [444, 198] width 241 height 36
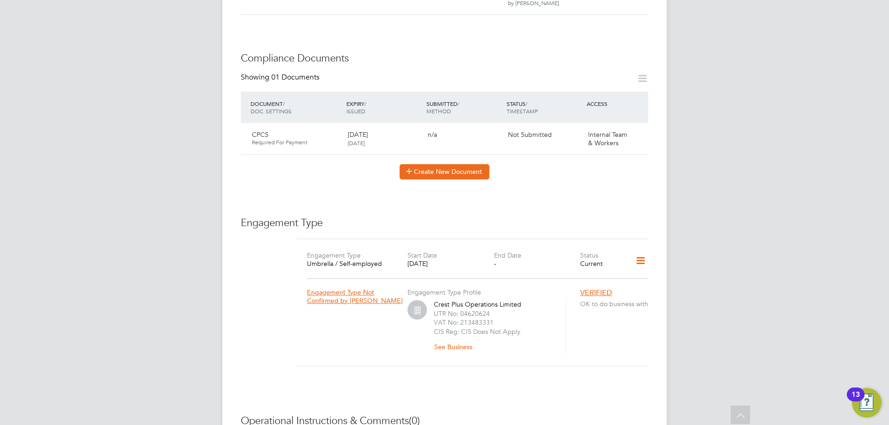
click at [471, 166] on button "Create New Document" at bounding box center [444, 171] width 90 height 15
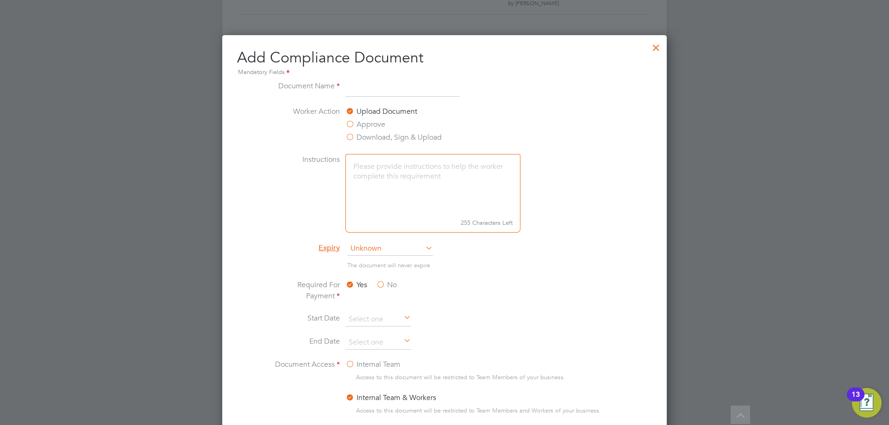
click at [439, 90] on input at bounding box center [402, 89] width 114 height 17
type input "CPCS BACK"
click at [398, 249] on span "Unknown" at bounding box center [390, 249] width 86 height 14
click at [384, 313] on li "Specific date" at bounding box center [390, 311] width 87 height 12
click at [391, 349] on input at bounding box center [378, 343] width 66 height 14
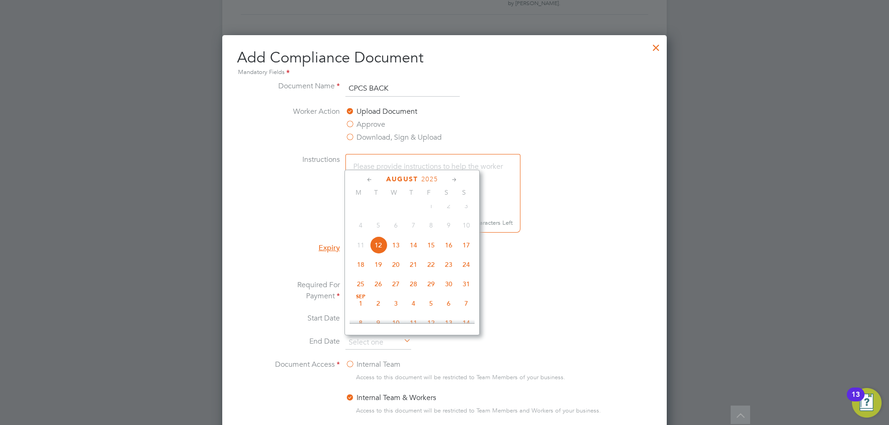
click at [427, 181] on span "2025" at bounding box center [429, 179] width 17 height 8
click at [447, 266] on span "2030" at bounding box center [449, 262] width 18 height 18
click at [419, 280] on span "28" at bounding box center [414, 275] width 18 height 18
type input "28 Feb 2030"
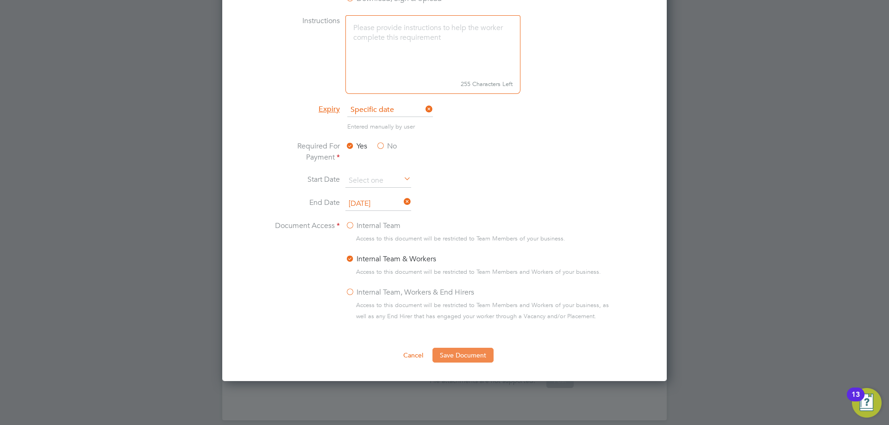
click at [470, 359] on button "Save Document" at bounding box center [462, 355] width 61 height 15
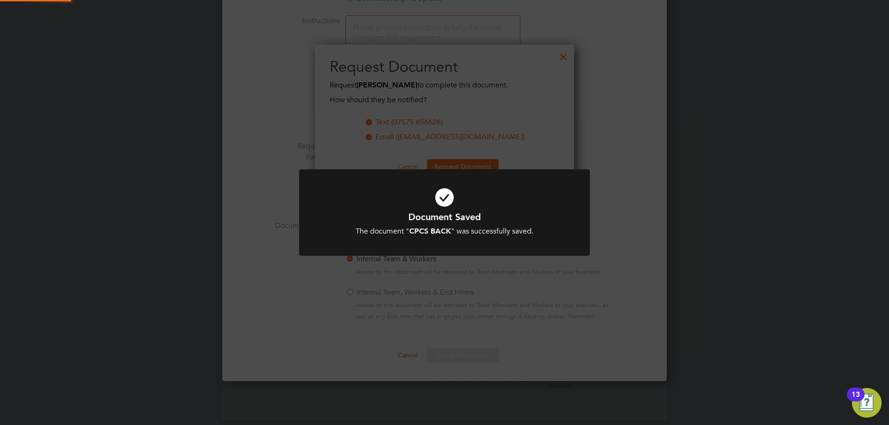
scroll to position [149, 260]
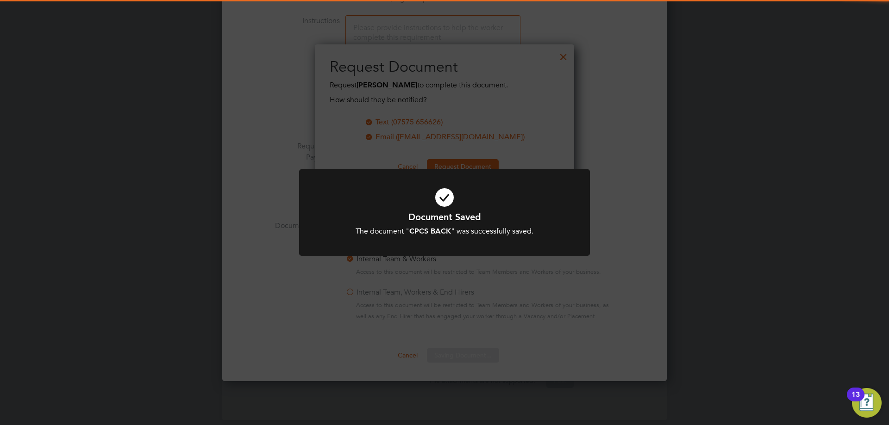
click at [447, 204] on icon at bounding box center [444, 198] width 241 height 36
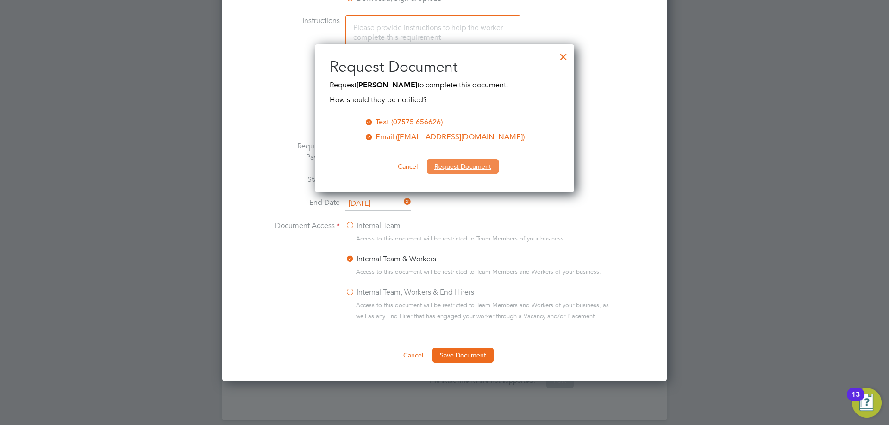
click at [451, 168] on button "Request Document" at bounding box center [463, 166] width 72 height 15
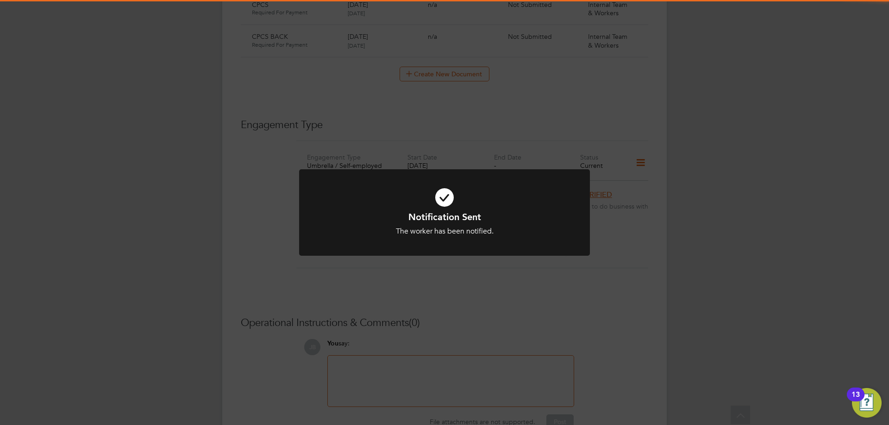
scroll to position [614, 0]
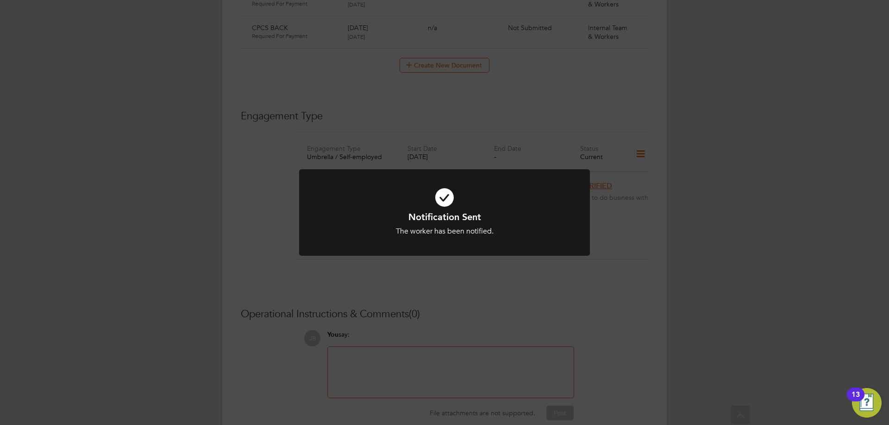
click at [452, 203] on icon at bounding box center [444, 198] width 241 height 36
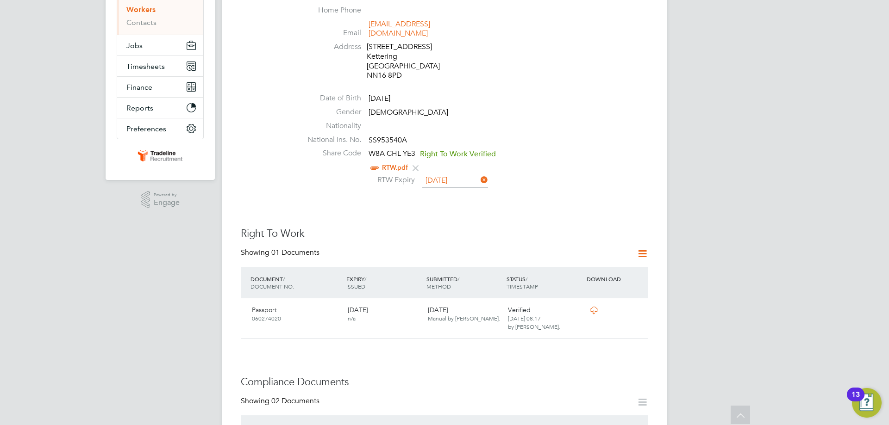
scroll to position [81, 0]
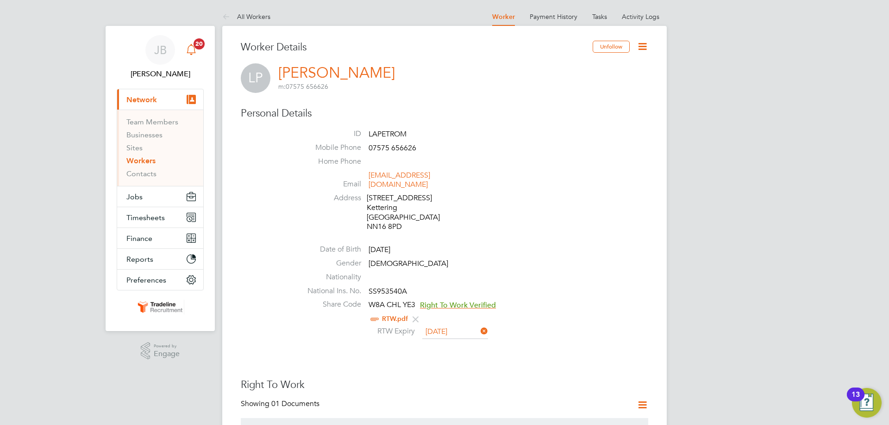
click at [196, 38] on span "20" at bounding box center [198, 43] width 11 height 11
